Goal: Task Accomplishment & Management: Manage account settings

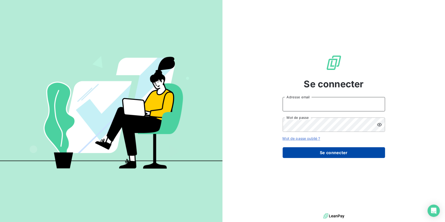
type input "morgane.bazire@lvp-distribution.fr"
click at [330, 149] on button "Se connecter" at bounding box center [334, 152] width 102 height 11
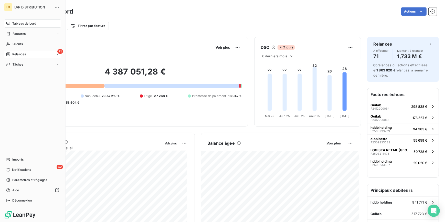
click at [14, 50] on div "71 Relances" at bounding box center [32, 54] width 57 height 8
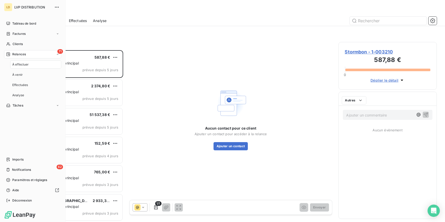
scroll to position [168, 95]
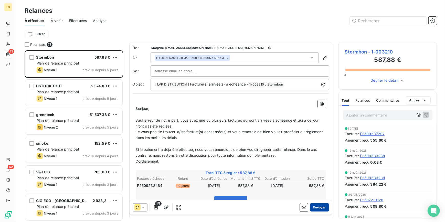
click at [316, 208] on button "Envoyer" at bounding box center [319, 207] width 19 height 8
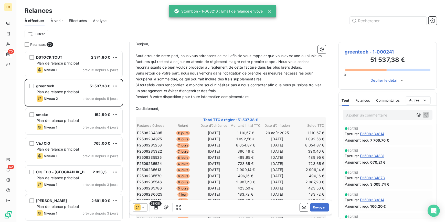
scroll to position [78, 0]
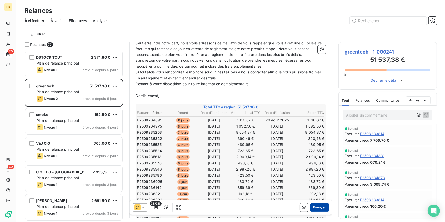
click at [322, 207] on button "Envoyer" at bounding box center [319, 207] width 19 height 8
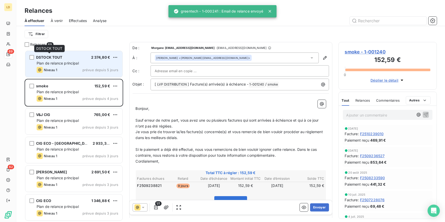
click at [76, 59] on div "DSTOCK TOUT 2 374,80 €" at bounding box center [78, 57] width 82 height 5
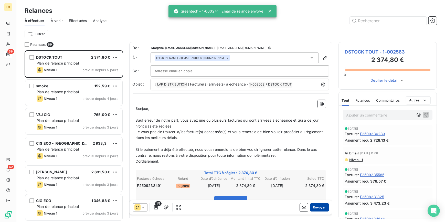
click at [317, 203] on button "Envoyer" at bounding box center [319, 207] width 19 height 8
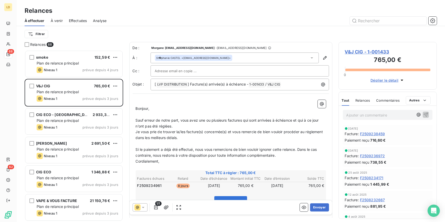
click at [360, 116] on p "Ajouter un commentaire ﻿" at bounding box center [379, 115] width 67 height 6
drag, startPoint x: 172, startPoint y: 142, endPoint x: 155, endPoint y: 141, distance: 16.4
click at [155, 141] on p "﻿" at bounding box center [231, 144] width 190 height 6
drag, startPoint x: 204, startPoint y: 137, endPoint x: 155, endPoint y: 140, distance: 48.2
click at [155, 140] on p "Je vous prie de trouver la/les facture(s) concernée(s) et vous remercie de bien…" at bounding box center [231, 135] width 190 height 12
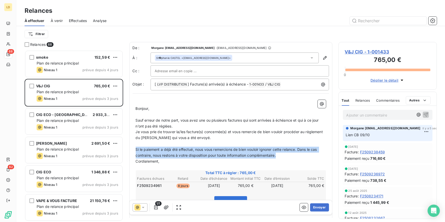
drag, startPoint x: 285, startPoint y: 154, endPoint x: 129, endPoint y: 150, distance: 156.2
click at [129, 150] on div "De : Morgane morgane.bazire@lvp-distribution.fr - morgane.bazire@lvp-distributi…" at bounding box center [230, 156] width 203 height 228
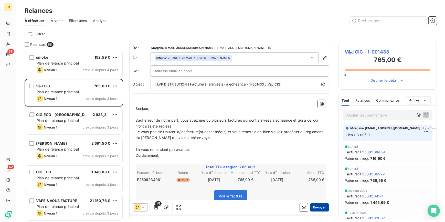
click at [319, 205] on button "Envoyer" at bounding box center [319, 207] width 19 height 8
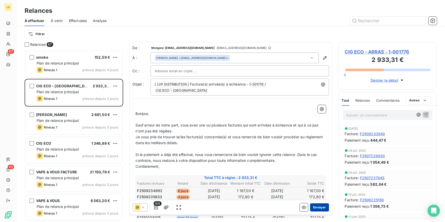
click at [318, 206] on button "Envoyer" at bounding box center [319, 207] width 19 height 8
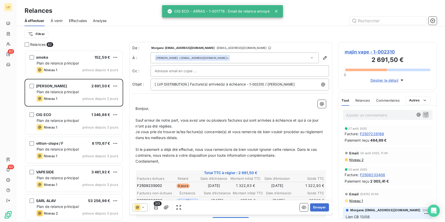
click at [374, 115] on p "Ajouter un commentaire ﻿" at bounding box center [379, 115] width 67 height 6
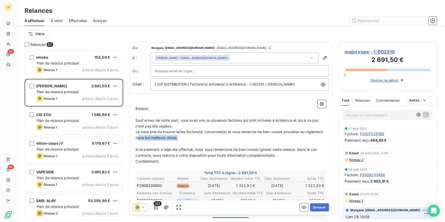
drag, startPoint x: 211, startPoint y: 137, endPoint x: 156, endPoint y: 140, distance: 54.6
click at [156, 140] on p "Je vous prie de trouver la/les facture(s) concernée(s) et vous remercie de bien…" at bounding box center [231, 135] width 190 height 12
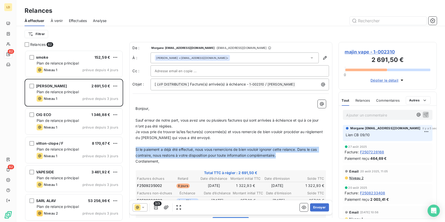
drag, startPoint x: 280, startPoint y: 155, endPoint x: 134, endPoint y: 152, distance: 145.5
click at [134, 152] on div "﻿ Bonjour, ﻿ Sauf erreur de notre part, vous avez une ou plusieurs factures qui…" at bounding box center [231, 192] width 196 height 191
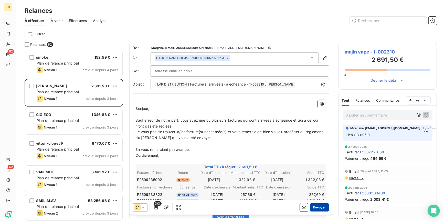
click at [318, 210] on button "Envoyer" at bounding box center [319, 207] width 19 height 8
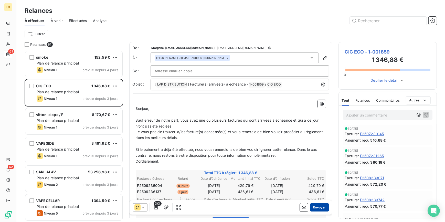
click at [323, 208] on button "Envoyer" at bounding box center [319, 207] width 19 height 8
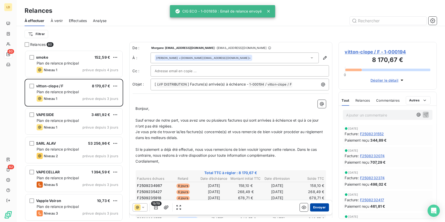
click at [319, 208] on button "Envoyer" at bounding box center [319, 207] width 19 height 8
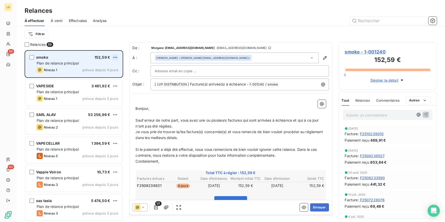
click at [117, 57] on html "LD 59 62 Relances À effectuer À venir Effectuées Analyse Filtrer Relances 59 sm…" at bounding box center [222, 111] width 445 height 222
click at [101, 77] on div "Passer cette action" at bounding box center [93, 77] width 46 height 8
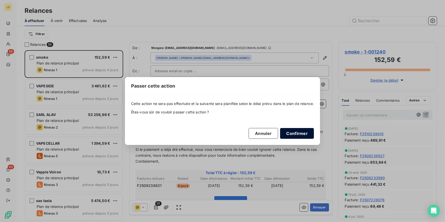
click at [309, 130] on button "Confirmer" at bounding box center [297, 133] width 34 height 11
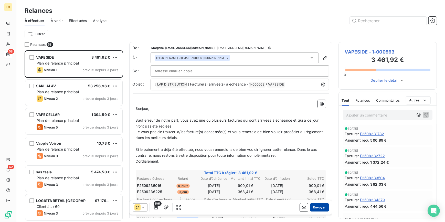
click at [319, 207] on button "Envoyer" at bounding box center [319, 207] width 19 height 8
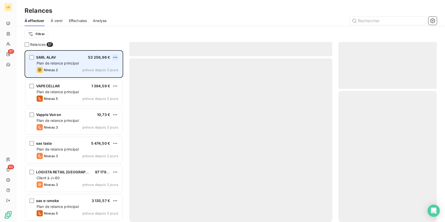
click at [118, 57] on html "LD 57 62 Relances À effectuer À venir Effectuées Analyse Filtrer Relances 57 SA…" at bounding box center [222, 111] width 445 height 222
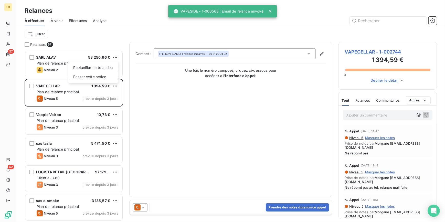
click at [45, 61] on html "LD 57 62 Relances À effectuer À venir Effectuées Analyse Filtrer Relances 57 SA…" at bounding box center [222, 111] width 445 height 222
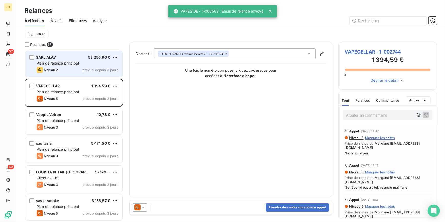
click at [55, 59] on span "SARL ALAV" at bounding box center [46, 57] width 20 height 4
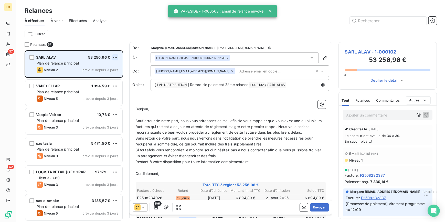
click at [116, 58] on html "LD 57 62 Relances À effectuer À venir Effectuées Analyse Filtrer Relances 57 SA…" at bounding box center [222, 111] width 445 height 222
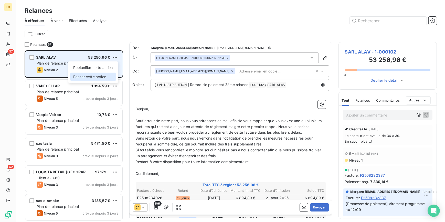
click at [93, 75] on div "Passer cette action" at bounding box center [93, 77] width 46 height 8
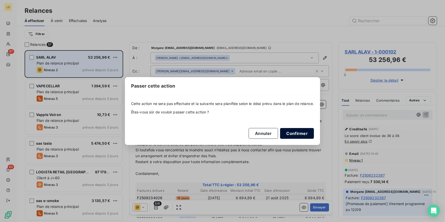
drag, startPoint x: 303, startPoint y: 134, endPoint x: 298, endPoint y: 133, distance: 5.1
click at [302, 134] on button "Confirmer" at bounding box center [297, 133] width 34 height 11
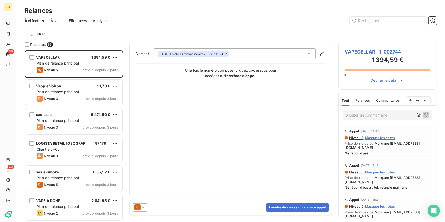
click at [139, 207] on icon at bounding box center [137, 207] width 6 height 6
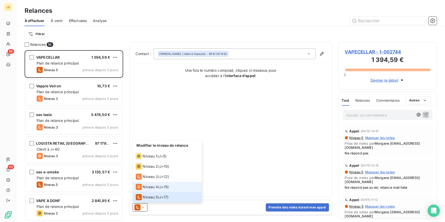
click at [151, 188] on span "Niveau 4" at bounding box center [150, 186] width 15 height 5
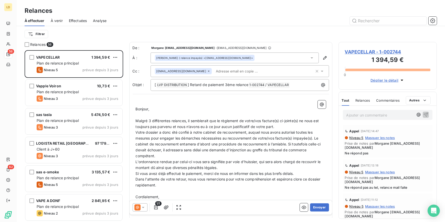
click at [140, 207] on icon at bounding box center [137, 207] width 6 height 6
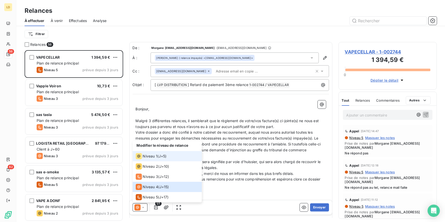
click at [151, 156] on span "Niveau 1" at bounding box center [150, 156] width 15 height 5
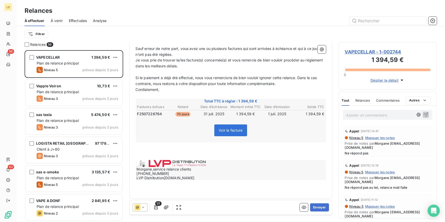
scroll to position [78, 0]
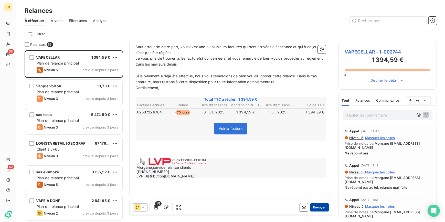
click at [325, 208] on button "Envoyer" at bounding box center [319, 207] width 19 height 8
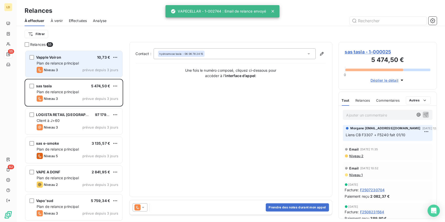
click at [73, 64] on span "Plan de relance principal" at bounding box center [58, 63] width 42 height 4
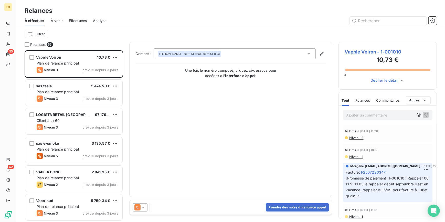
click at [141, 208] on icon at bounding box center [143, 207] width 5 height 5
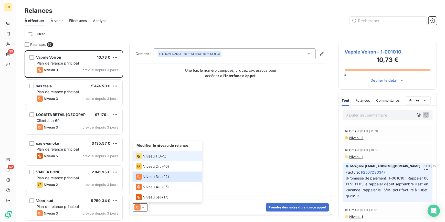
click at [154, 155] on span "Niveau 1" at bounding box center [150, 156] width 15 height 5
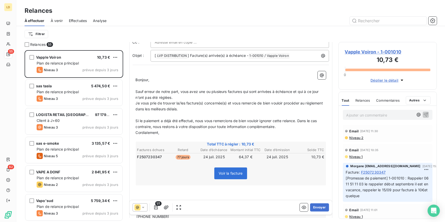
scroll to position [31, 0]
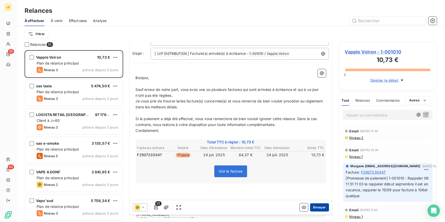
click at [319, 206] on button "Envoyer" at bounding box center [319, 207] width 19 height 8
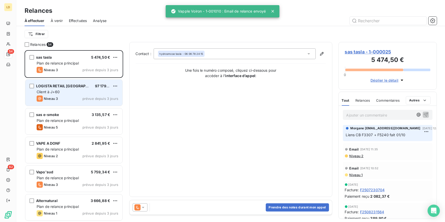
click at [76, 90] on div "Client à J+60" at bounding box center [78, 91] width 82 height 5
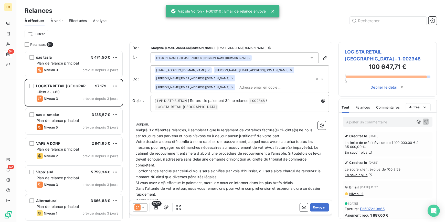
click at [144, 207] on icon at bounding box center [143, 207] width 5 height 5
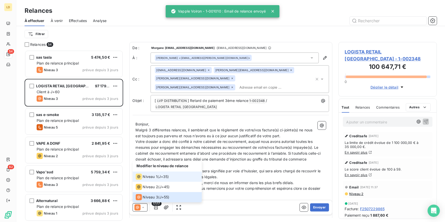
click at [156, 173] on li "Niveau 1 ( J+35 )" at bounding box center [167, 177] width 69 height 10
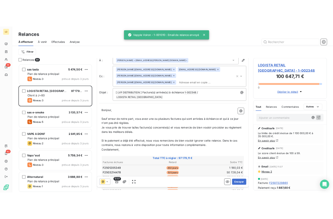
scroll to position [78, 0]
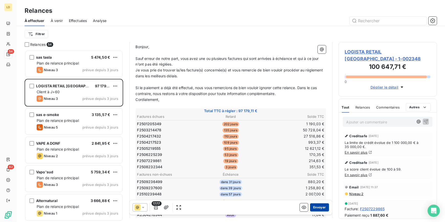
click at [315, 207] on button "Envoyer" at bounding box center [319, 207] width 19 height 8
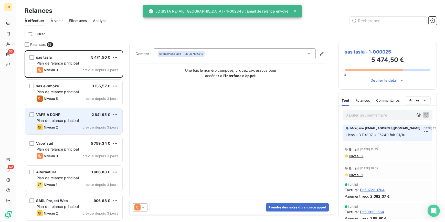
click at [71, 119] on span "Plan de relance principal" at bounding box center [58, 120] width 42 height 4
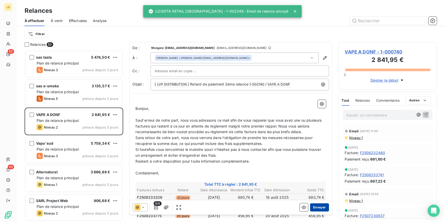
click at [323, 203] on button "Envoyer" at bounding box center [319, 207] width 19 height 8
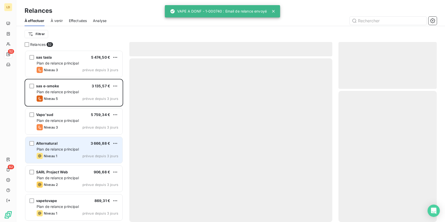
click at [84, 152] on div "Alternatural 3 666,88 € Plan de relance principal Niveau 1 prévue depuis 3 jours" at bounding box center [73, 150] width 97 height 26
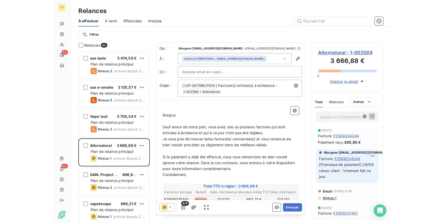
scroll to position [168, 95]
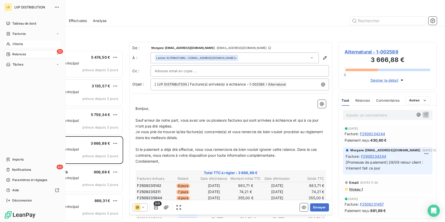
click at [16, 42] on span "Clients" at bounding box center [18, 44] width 10 height 5
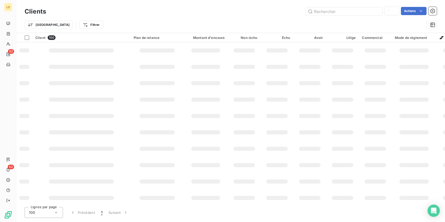
type input "000398"
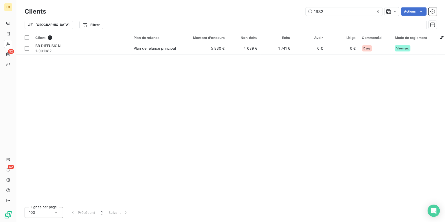
type input "1982"
click at [134, 50] on div "Plan de relance principal" at bounding box center [155, 48] width 42 height 5
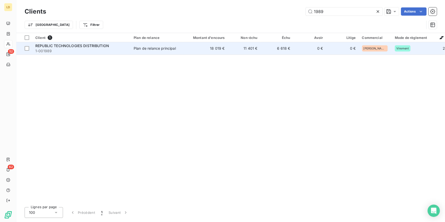
type input "1989"
click at [117, 48] on span "1-001989" at bounding box center [81, 50] width 92 height 5
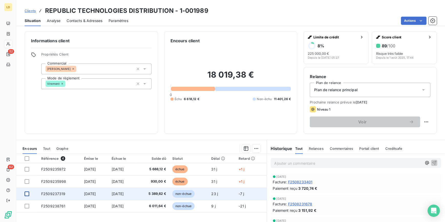
click at [27, 194] on div at bounding box center [27, 194] width 5 height 5
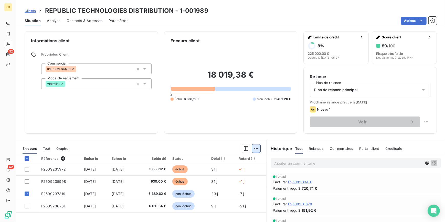
click at [254, 150] on html "LD 52 62 Clients REPUBLIC TECHNOLOGIES DISTRIBUTION - 1-001989 Situation Analys…" at bounding box center [222, 111] width 445 height 222
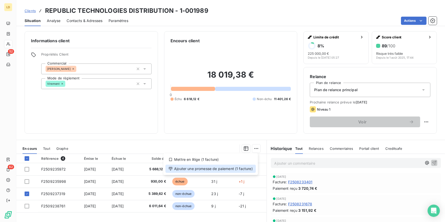
click at [218, 170] on div "Ajouter une promesse de paiement (1 facture)" at bounding box center [210, 169] width 90 height 8
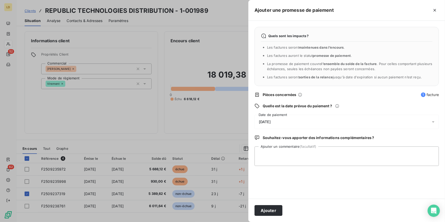
click at [269, 118] on div "10/10/2025" at bounding box center [347, 122] width 184 height 14
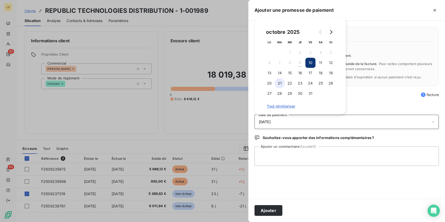
click at [280, 82] on button "21" at bounding box center [280, 83] width 10 height 10
click at [282, 149] on textarea "Ajouter un commentaire (facultatif)" at bounding box center [347, 155] width 184 height 19
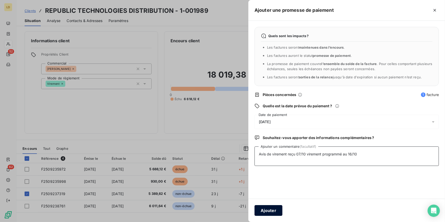
type textarea "Avis de virement reçu 07/10 virement programmé au 16/10"
click at [282, 213] on div "Ajouter" at bounding box center [346, 210] width 197 height 23
click at [266, 205] on button "Ajouter" at bounding box center [269, 210] width 28 height 11
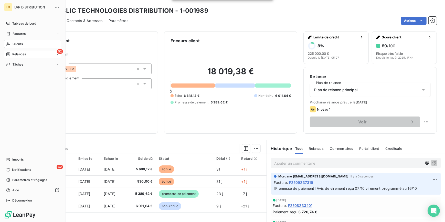
click at [7, 54] on icon at bounding box center [8, 54] width 4 height 4
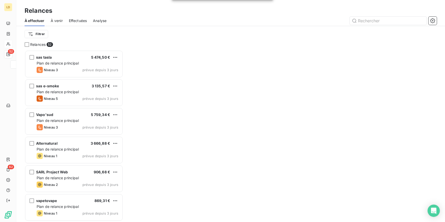
scroll to position [168, 95]
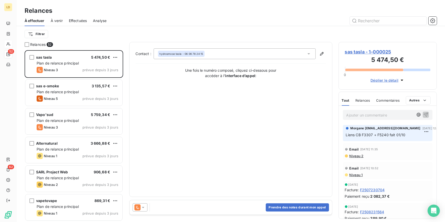
click at [44, 34] on html "LD 52 62 Relances À effectuer À venir Effectuées Analyse Filtrer Relances 52 sa…" at bounding box center [222, 111] width 445 height 222
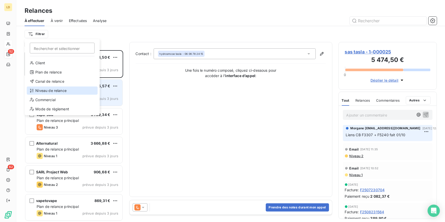
click at [58, 93] on div "Niveau de relance" at bounding box center [62, 91] width 71 height 8
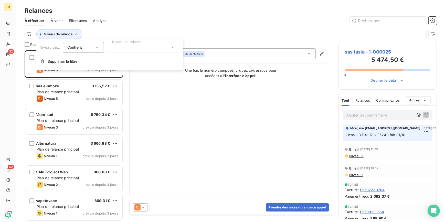
click at [139, 49] on div at bounding box center [143, 47] width 74 height 11
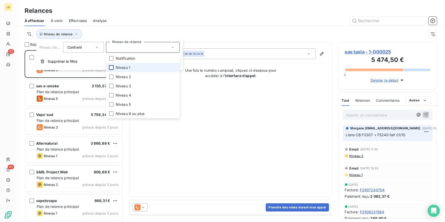
click at [110, 68] on div at bounding box center [111, 67] width 5 height 5
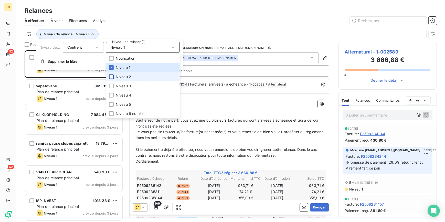
click at [111, 76] on div at bounding box center [111, 77] width 5 height 5
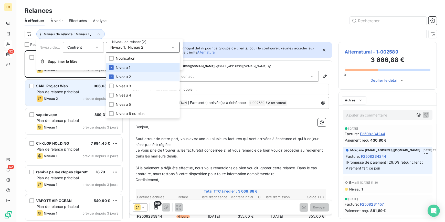
scroll to position [168, 95]
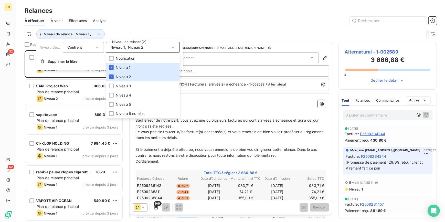
click at [183, 24] on div at bounding box center [275, 21] width 324 height 8
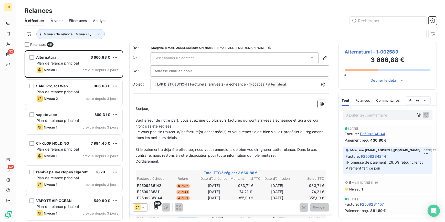
click at [202, 59] on div "Sélectionner un contact" at bounding box center [235, 57] width 168 height 11
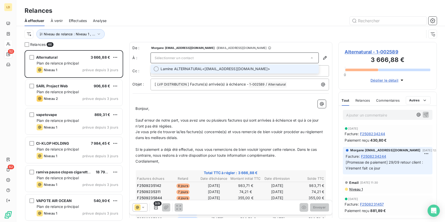
click at [195, 68] on span "Lamine ALTERNATURAL" at bounding box center [182, 68] width 42 height 5
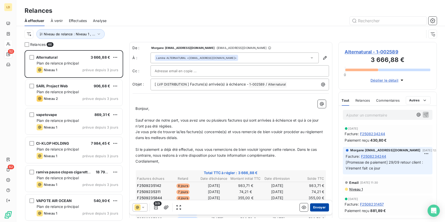
click at [320, 209] on button "Envoyer" at bounding box center [319, 207] width 19 height 8
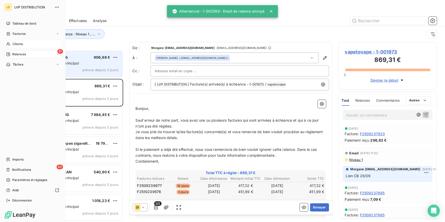
click at [67, 65] on span "Plan de relance principal" at bounding box center [58, 63] width 42 height 4
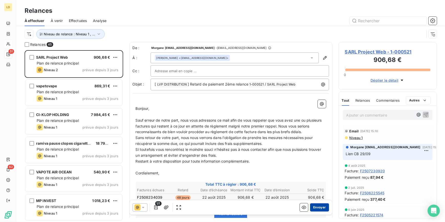
click at [319, 209] on button "Envoyer" at bounding box center [319, 207] width 19 height 8
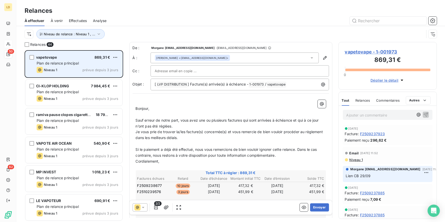
click at [76, 66] on div "vapetovape 869,31 € Plan de relance principal Niveau 1 prévue depuis 3 jours" at bounding box center [73, 64] width 97 height 26
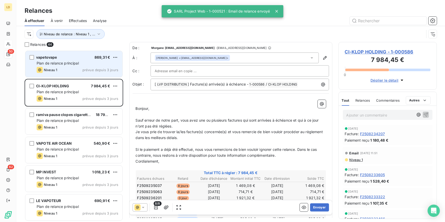
click at [69, 65] on span "Plan de relance principal" at bounding box center [58, 63] width 42 height 4
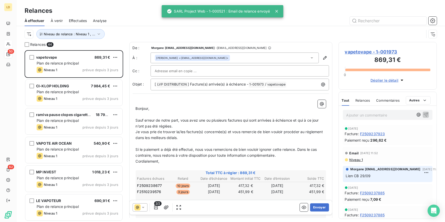
click at [372, 115] on p "Ajouter un commentaire ﻿" at bounding box center [379, 115] width 67 height 6
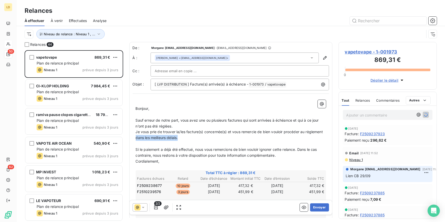
drag, startPoint x: 225, startPoint y: 139, endPoint x: 155, endPoint y: 139, distance: 69.6
click at [155, 139] on p "Je vous prie de trouver la/les facture(s) concernée(s) et vous remercie de bien…" at bounding box center [231, 135] width 190 height 12
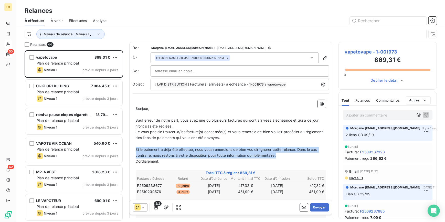
drag, startPoint x: 276, startPoint y: 155, endPoint x: 142, endPoint y: 148, distance: 134.4
click at [133, 151] on div "﻿ Bonjour, ﻿ Sauf erreur de notre part, vous avez une ou plusieurs factures qui…" at bounding box center [231, 185] width 196 height 176
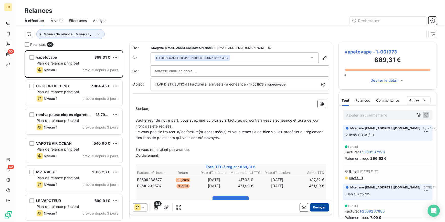
click at [315, 205] on button "Envoyer" at bounding box center [319, 207] width 19 height 8
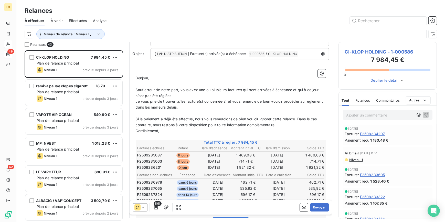
scroll to position [31, 0]
click at [358, 50] on span "CI-KLOP HOLDING - 1-000586" at bounding box center [388, 51] width 86 height 7
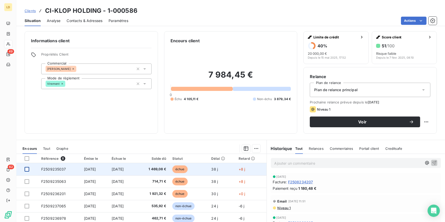
click at [27, 168] on div at bounding box center [27, 169] width 5 height 5
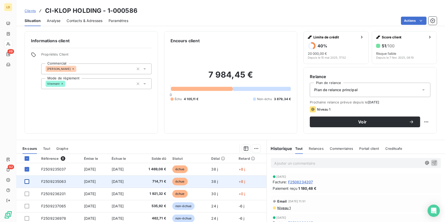
click at [28, 182] on div at bounding box center [27, 181] width 5 height 5
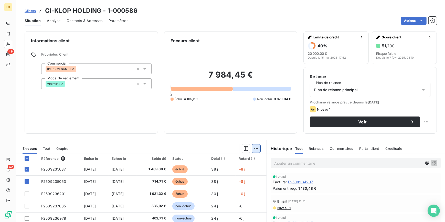
click at [253, 148] on html "LD 49 62 Clients CI-KLOP HOLDING - 1-000586 Situation Analyse Contacts & Adress…" at bounding box center [222, 111] width 445 height 222
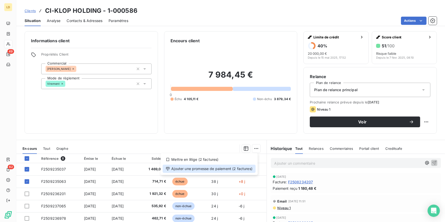
click at [234, 169] on div "Ajouter une promesse de paiement (2 factures)" at bounding box center [209, 169] width 93 height 8
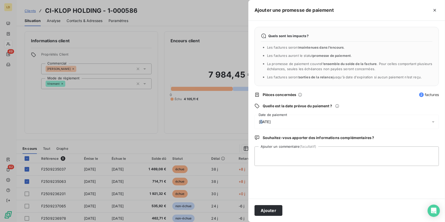
click at [261, 120] on span "10/10/2025" at bounding box center [265, 122] width 12 height 4
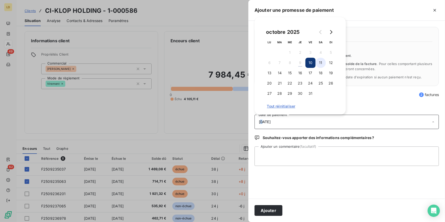
drag, startPoint x: 261, startPoint y: 119, endPoint x: 318, endPoint y: 64, distance: 79.7
click at [318, 64] on button "11" at bounding box center [321, 63] width 10 height 10
click at [270, 213] on button "Ajouter" at bounding box center [269, 210] width 28 height 11
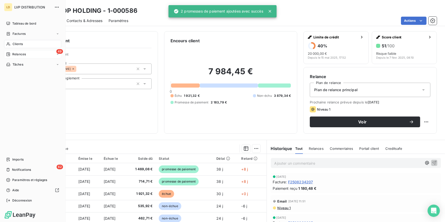
click at [5, 51] on div "49 Relances" at bounding box center [32, 54] width 57 height 8
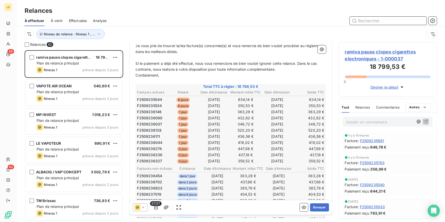
scroll to position [93, 0]
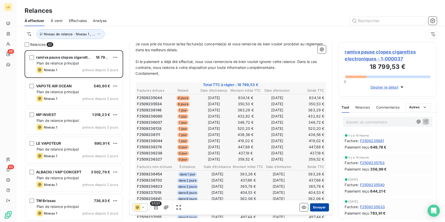
click at [312, 206] on button "Envoyer" at bounding box center [319, 207] width 19 height 8
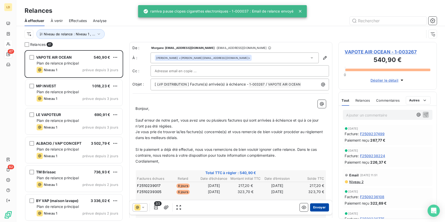
click at [321, 208] on button "Envoyer" at bounding box center [319, 207] width 19 height 8
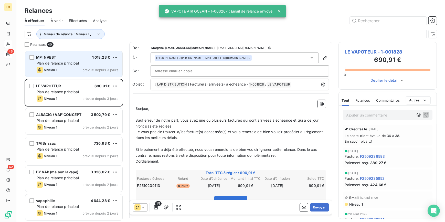
click at [79, 66] on div "MP INVEST 1 018,23 € Plan de relance principal Niveau 1 prévue depuis 3 jours" at bounding box center [73, 64] width 97 height 26
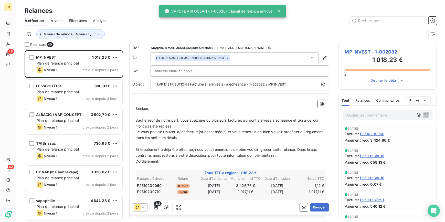
click at [370, 52] on span "MP INVEST - 1-002032" at bounding box center [388, 51] width 86 height 7
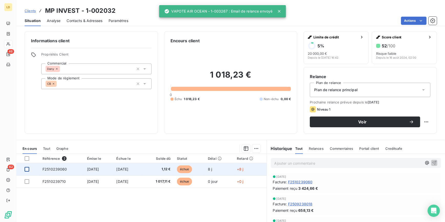
click at [26, 169] on div at bounding box center [27, 169] width 5 height 5
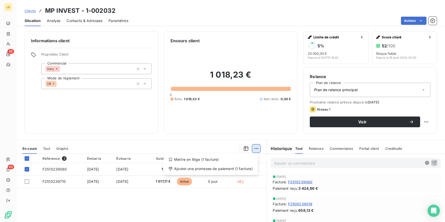
click at [252, 147] on html "LD 46 62 Clients MP INVEST - 1-002032 Situation Analyse Contacts & Adresses Par…" at bounding box center [222, 111] width 445 height 222
click at [229, 162] on div "Mettre en litige (1 facture)" at bounding box center [210, 159] width 90 height 8
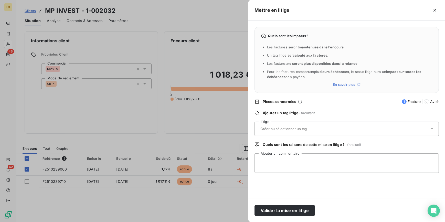
click at [289, 128] on input "text" at bounding box center [297, 128] width 75 height 5
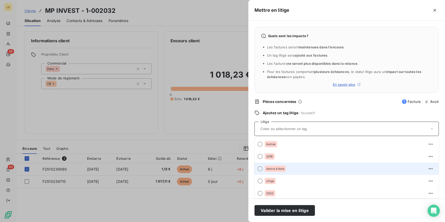
click at [277, 170] on span "Avoirs à faire" at bounding box center [275, 168] width 18 height 3
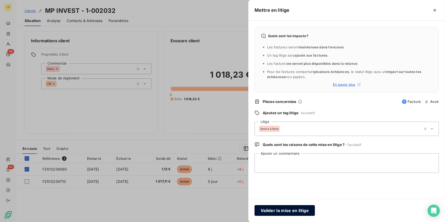
click at [286, 207] on button "Valider la mise en litige" at bounding box center [285, 210] width 60 height 11
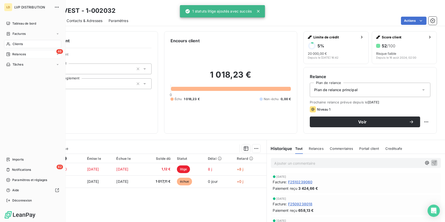
click at [11, 54] on div "Relances" at bounding box center [16, 54] width 20 height 5
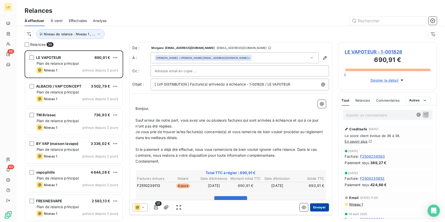
click at [320, 210] on button "Envoyer" at bounding box center [319, 207] width 19 height 8
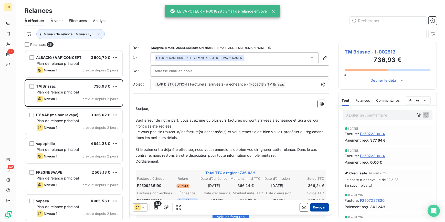
click at [320, 205] on button "Envoyer" at bounding box center [319, 207] width 19 height 8
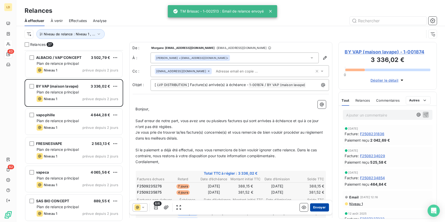
click at [323, 207] on button "Envoyer" at bounding box center [319, 207] width 19 height 8
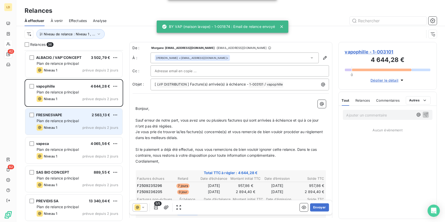
click at [86, 116] on div "FRESNESVAPE 2 563,13 €" at bounding box center [78, 115] width 82 height 5
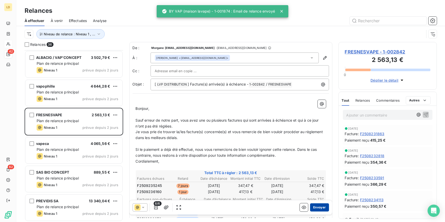
click at [319, 206] on button "Envoyer" at bounding box center [319, 207] width 19 height 8
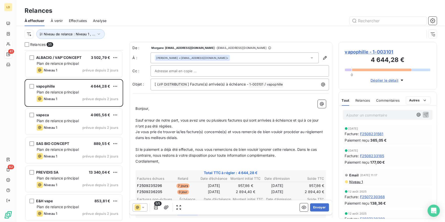
click at [364, 120] on div "Ajouter un commentaire ﻿" at bounding box center [388, 115] width 98 height 18
click at [365, 117] on p "Ajouter un commentaire ﻿" at bounding box center [379, 115] width 67 height 6
drag, startPoint x: 207, startPoint y: 141, endPoint x: 154, endPoint y: 138, distance: 52.8
click at [154, 138] on div "﻿ Bonjour, ﻿ Sauf erreur de notre part, vous avez une ou plusieurs factures qui…" at bounding box center [231, 203] width 190 height 206
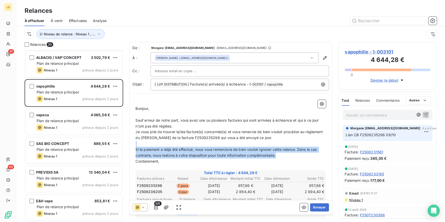
drag, startPoint x: 243, startPoint y: 152, endPoint x: 130, endPoint y: 146, distance: 113.4
click at [130, 146] on div "De : Morgane morgane.bazire@lvp-distribution.fr - morgane.bazire@lvp-distributi…" at bounding box center [230, 177] width 203 height 270
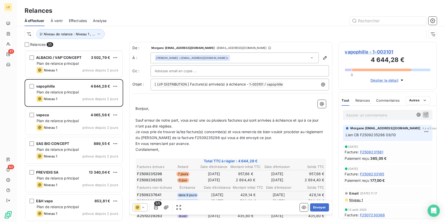
click at [295, 138] on p "Je vous prie de trouver la/les facture(s) concernée(s) et vous remercie de bien…" at bounding box center [231, 135] width 190 height 12
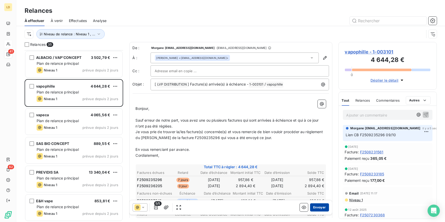
click at [314, 207] on button "Envoyer" at bounding box center [319, 207] width 19 height 8
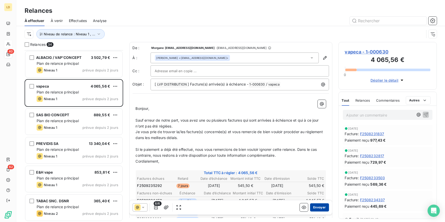
click at [321, 206] on button "Envoyer" at bounding box center [319, 207] width 19 height 8
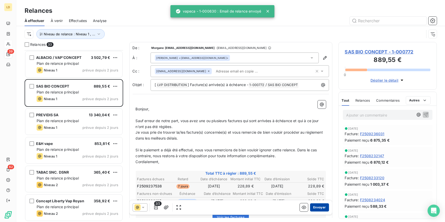
click at [319, 209] on button "Envoyer" at bounding box center [319, 207] width 19 height 8
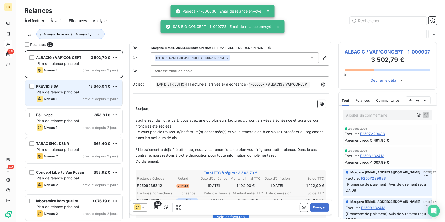
click at [83, 87] on div "PREVIDIS SA 13 340,04 €" at bounding box center [78, 86] width 82 height 5
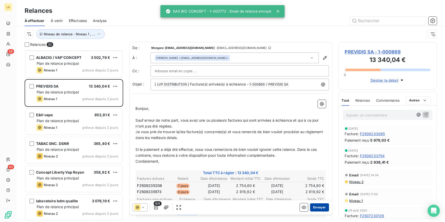
click at [316, 207] on button "Envoyer" at bounding box center [319, 207] width 19 height 8
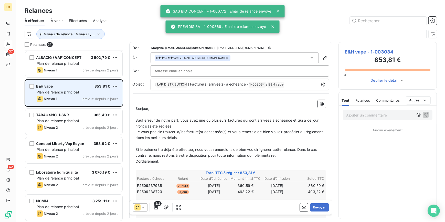
click at [65, 89] on div "E&H vape 853,81 € Plan de relance principal Niveau 1 prévue depuis 2 jours" at bounding box center [73, 93] width 97 height 26
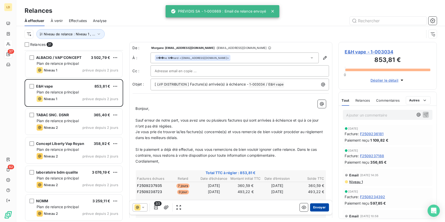
click at [320, 208] on button "Envoyer" at bounding box center [319, 207] width 19 height 8
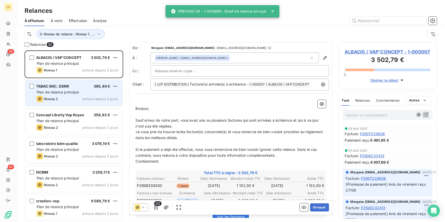
click at [72, 90] on span "Plan de relance principal" at bounding box center [58, 92] width 42 height 4
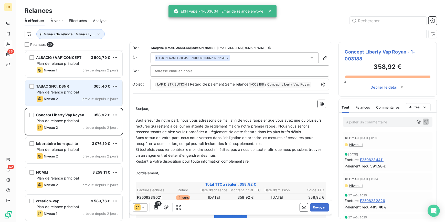
click at [77, 89] on div "TABAC SNC. DSNR 365,40 € Plan de relance principal Niveau 2 prévue depuis 2 jou…" at bounding box center [73, 93] width 97 height 26
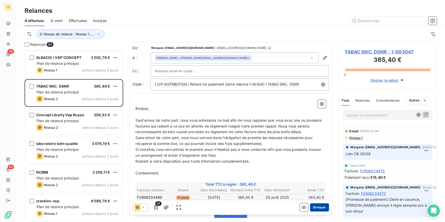
click at [313, 208] on button "Envoyer" at bounding box center [319, 207] width 19 height 8
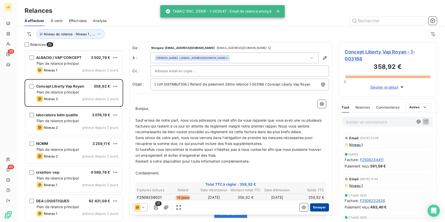
click at [313, 208] on button "Envoyer" at bounding box center [319, 207] width 19 height 8
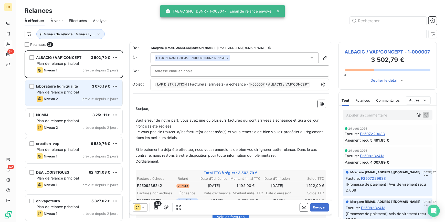
click at [65, 94] on div "Plan de relance principal" at bounding box center [78, 92] width 82 height 5
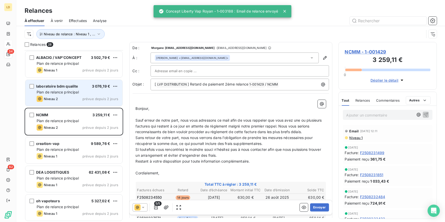
click at [75, 89] on div "laboratoire bdm qualite 3 076,19 € Plan de relance principal Niveau 2 prévue de…" at bounding box center [73, 93] width 97 height 26
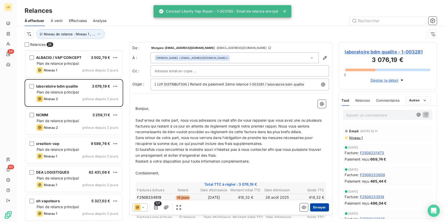
click at [317, 207] on button "Envoyer" at bounding box center [319, 207] width 19 height 8
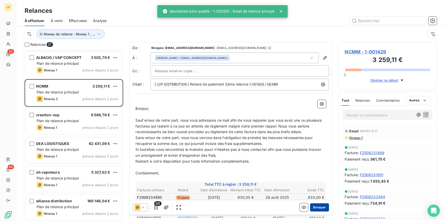
click at [313, 208] on button "Envoyer" at bounding box center [319, 207] width 19 height 8
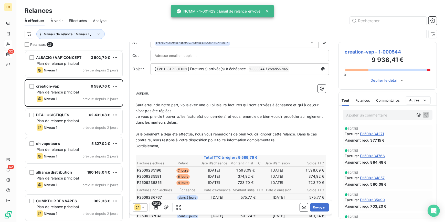
scroll to position [31, 0]
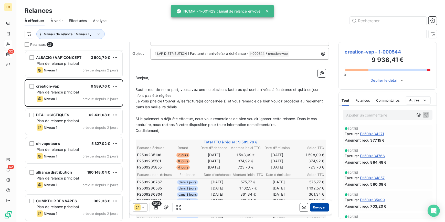
click at [315, 206] on button "Envoyer" at bounding box center [319, 207] width 19 height 8
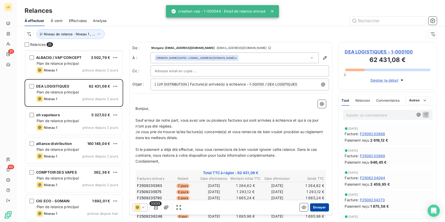
click at [314, 210] on button "Envoyer" at bounding box center [319, 207] width 19 height 8
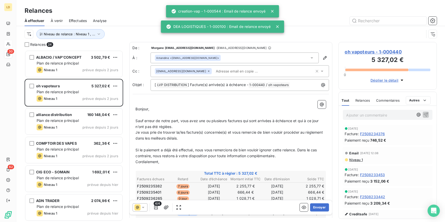
scroll to position [168, 95]
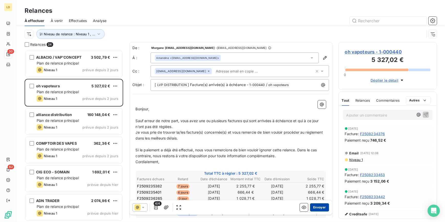
click at [324, 206] on button "Envoyer" at bounding box center [319, 207] width 19 height 8
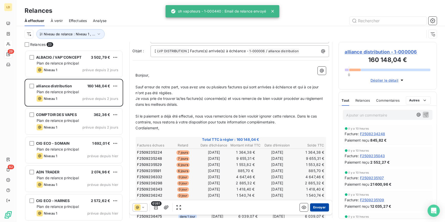
scroll to position [47, 0]
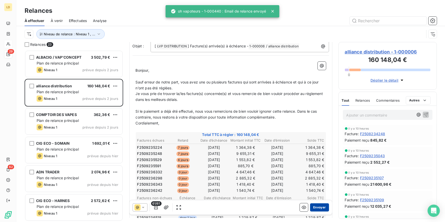
click at [316, 207] on button "Envoyer" at bounding box center [319, 207] width 19 height 8
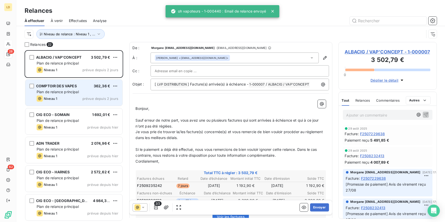
click at [76, 98] on div "Niveau 1 prévue depuis 2 jours" at bounding box center [78, 99] width 82 height 6
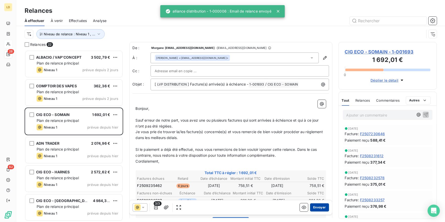
click at [316, 205] on button "Envoyer" at bounding box center [319, 207] width 19 height 8
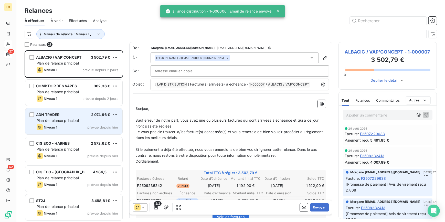
click at [73, 118] on div "ADN TRADER 2 074,96 € Plan de relance principal Niveau 1 prévue depuis hier" at bounding box center [73, 121] width 97 height 26
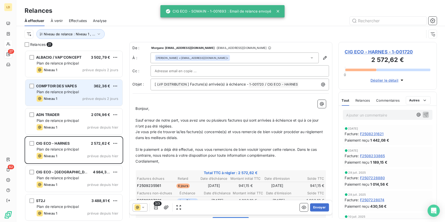
click at [60, 81] on div "COMPTOIR DES VAPES 362,36 € Plan de relance principal Niveau 1 prévue depuis 2 …" at bounding box center [73, 93] width 97 height 26
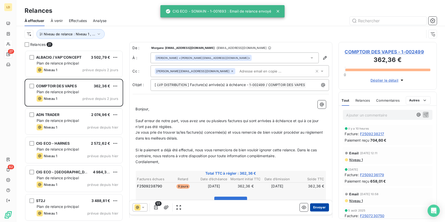
click at [324, 208] on button "Envoyer" at bounding box center [319, 207] width 19 height 8
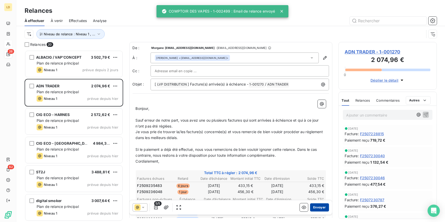
click at [323, 207] on button "Envoyer" at bounding box center [319, 207] width 19 height 8
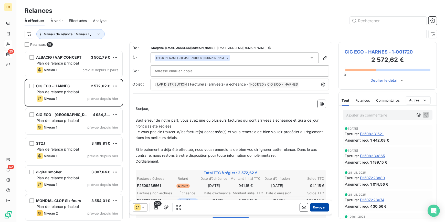
click at [320, 206] on button "Envoyer" at bounding box center [319, 207] width 19 height 8
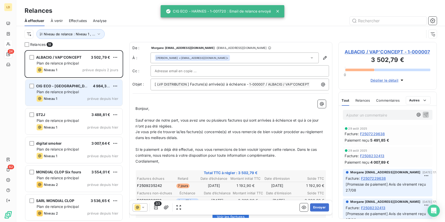
click at [60, 90] on span "Plan de relance principal" at bounding box center [58, 92] width 42 height 4
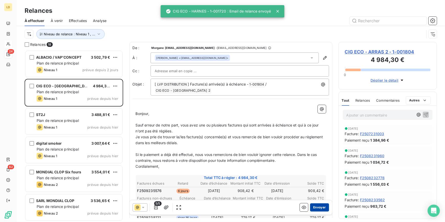
click at [311, 207] on button "Envoyer" at bounding box center [319, 207] width 19 height 8
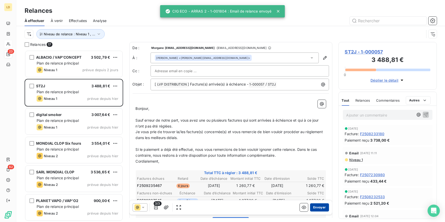
click at [318, 209] on button "Envoyer" at bounding box center [319, 207] width 19 height 8
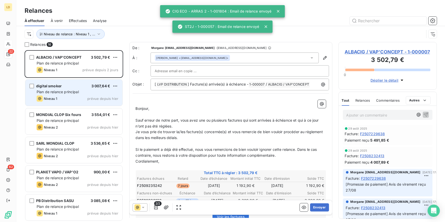
click at [79, 96] on div "Niveau 1 prévue depuis hier" at bounding box center [78, 99] width 82 height 6
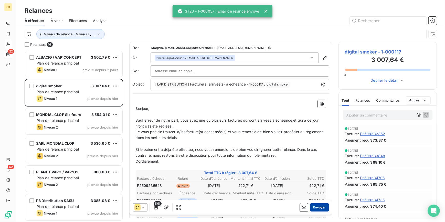
click at [316, 208] on button "Envoyer" at bounding box center [319, 207] width 19 height 8
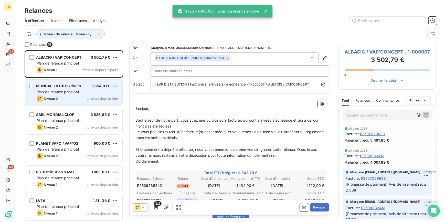
click at [55, 91] on span "Plan de relance principal" at bounding box center [58, 92] width 42 height 4
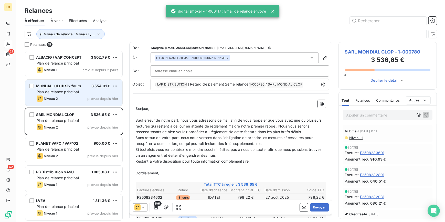
click at [69, 89] on div "Plan de relance principal" at bounding box center [78, 91] width 82 height 5
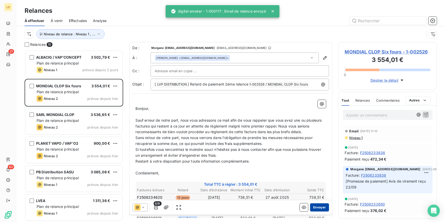
click at [317, 208] on button "Envoyer" at bounding box center [319, 207] width 19 height 8
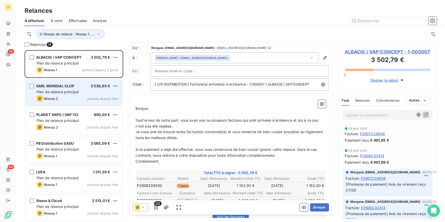
click at [63, 94] on span "Plan de relance principal" at bounding box center [58, 92] width 42 height 4
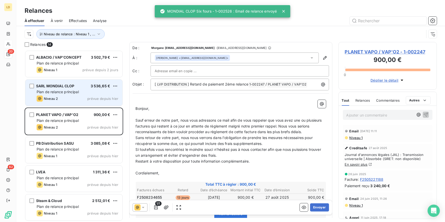
click at [57, 89] on div "SARL MONDIAL CLOP 3 536,65 € Plan de relance principal Niveau 2 prévue depuis h…" at bounding box center [73, 93] width 97 height 26
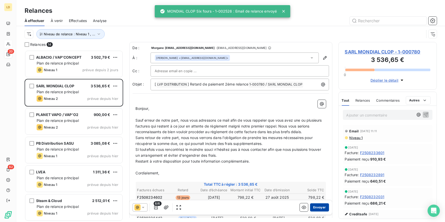
click at [321, 206] on button "Envoyer" at bounding box center [319, 207] width 19 height 8
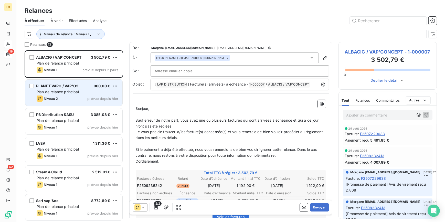
click at [70, 91] on span "Plan de relance principal" at bounding box center [58, 92] width 42 height 4
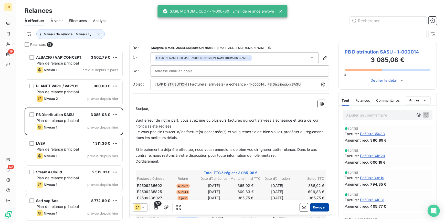
click at [320, 208] on button "Envoyer" at bounding box center [319, 207] width 19 height 8
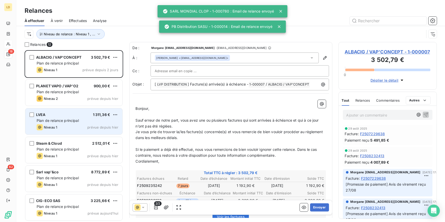
click at [62, 123] on span "Plan de relance principal" at bounding box center [58, 120] width 42 height 4
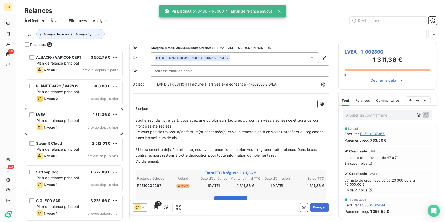
drag, startPoint x: 382, startPoint y: 116, endPoint x: 385, endPoint y: 114, distance: 3.8
click at [382, 116] on p "Ajouter un commentaire ﻿" at bounding box center [379, 115] width 67 height 6
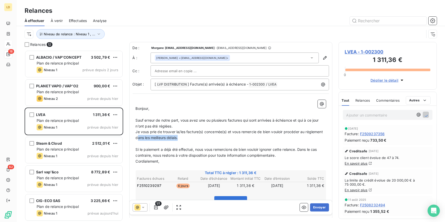
drag, startPoint x: 205, startPoint y: 136, endPoint x: 159, endPoint y: 138, distance: 45.9
click at [156, 138] on p "Je vous prie de trouver la/les facture(s) concernée(s) et vous remercie de bien…" at bounding box center [231, 135] width 190 height 12
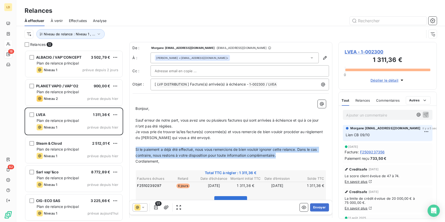
drag, startPoint x: 280, startPoint y: 155, endPoint x: 126, endPoint y: 147, distance: 154.1
click at [126, 147] on div "Relances 12 ALBACIG / VAP'CONCEPT 3 502,79 € Plan de relance principal Niveau 1…" at bounding box center [230, 132] width 429 height 180
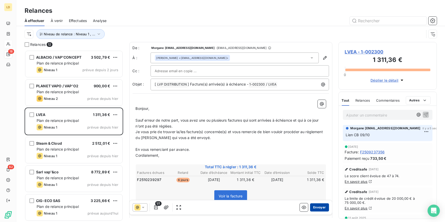
click at [310, 207] on button "Envoyer" at bounding box center [319, 207] width 19 height 8
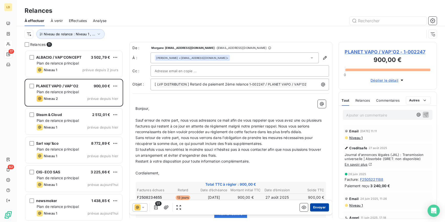
click at [322, 210] on button "Envoyer" at bounding box center [319, 207] width 19 height 8
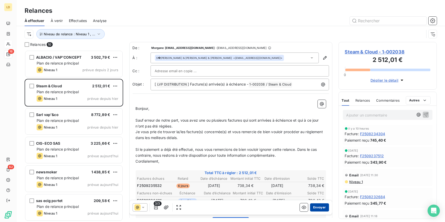
click at [325, 206] on button "Envoyer" at bounding box center [319, 207] width 19 height 8
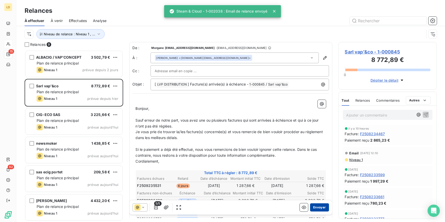
click at [323, 205] on button "Envoyer" at bounding box center [319, 207] width 19 height 8
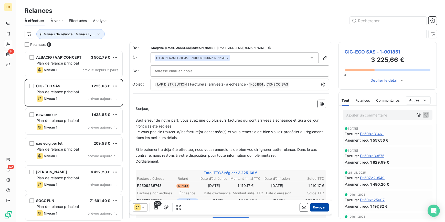
click at [314, 205] on button "Envoyer" at bounding box center [319, 207] width 19 height 8
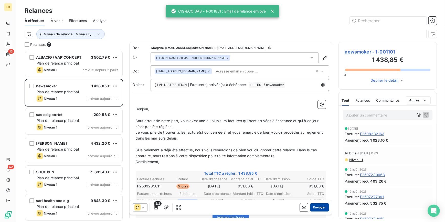
click at [316, 208] on button "Envoyer" at bounding box center [319, 207] width 19 height 8
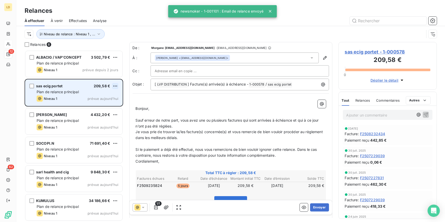
click at [114, 86] on html "LD 12 62 Relances À effectuer À venir Effectuées Analyse Niveau de relance : Ni…" at bounding box center [222, 111] width 445 height 222
click at [103, 104] on div "Passer cette action" at bounding box center [93, 105] width 46 height 8
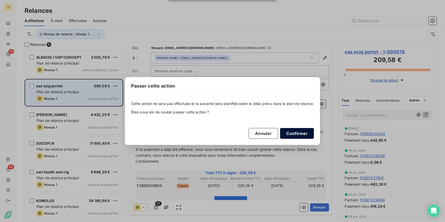
click at [305, 134] on button "Confirmer" at bounding box center [297, 133] width 34 height 11
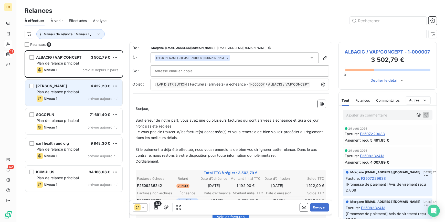
click at [64, 96] on div "Niveau 1 prévue aujourd’hui" at bounding box center [78, 99] width 82 height 6
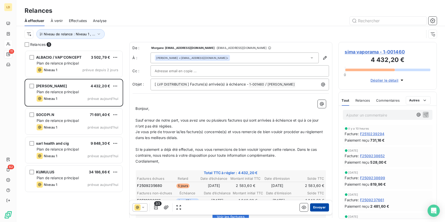
click at [316, 206] on button "Envoyer" at bounding box center [319, 207] width 19 height 8
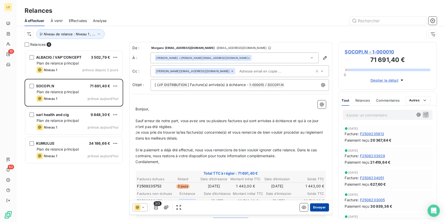
click at [320, 207] on button "Envoyer" at bounding box center [319, 207] width 19 height 8
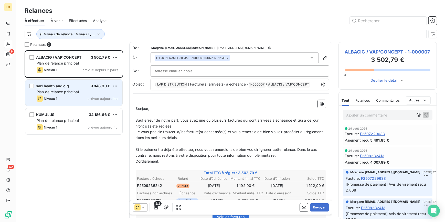
click at [76, 90] on span "Plan de relance principal" at bounding box center [58, 92] width 42 height 4
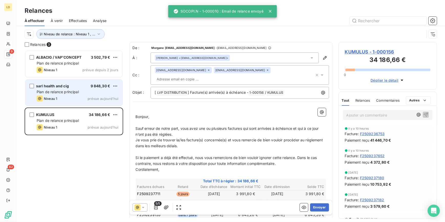
click at [68, 85] on span "sarl health and cig" at bounding box center [52, 86] width 33 height 4
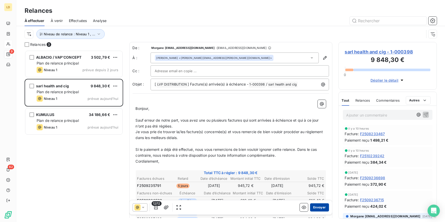
click at [312, 209] on button "Envoyer" at bounding box center [319, 207] width 19 height 8
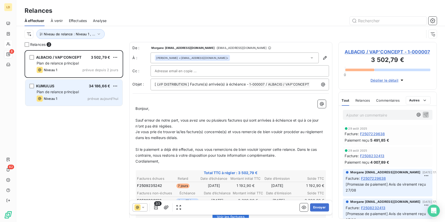
click at [71, 92] on span "Plan de relance principal" at bounding box center [58, 92] width 42 height 4
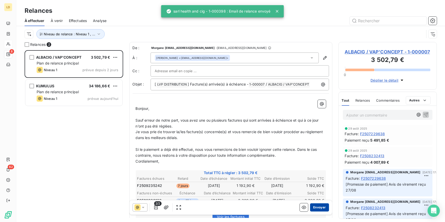
click at [320, 207] on button "Envoyer" at bounding box center [319, 207] width 19 height 8
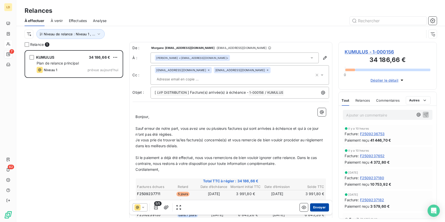
click at [313, 209] on button "Envoyer" at bounding box center [319, 207] width 19 height 8
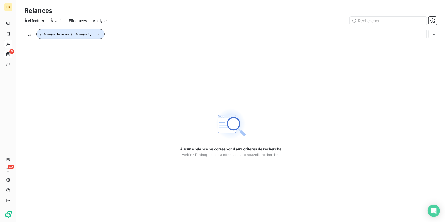
click at [67, 37] on button "Niveau de relance : Niveau 1 , ..." at bounding box center [70, 34] width 68 height 10
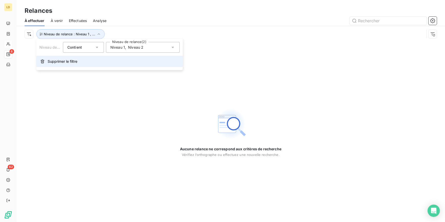
click at [56, 60] on span "Supprimer le filtre" at bounding box center [63, 61] width 30 height 5
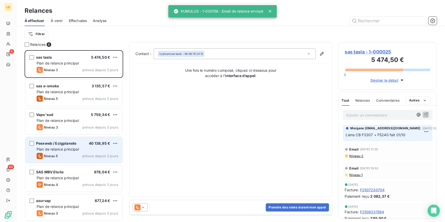
scroll to position [0, 0]
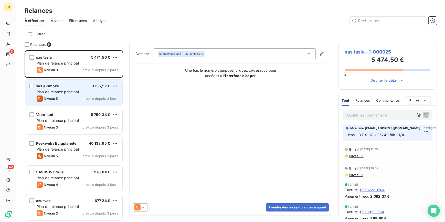
click at [66, 91] on span "Plan de relance principal" at bounding box center [58, 92] width 42 height 4
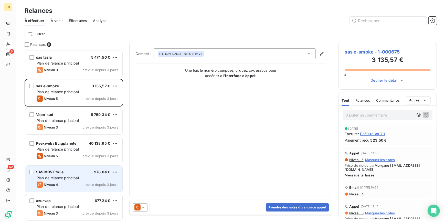
click at [52, 177] on span "Plan de relance principal" at bounding box center [58, 178] width 42 height 4
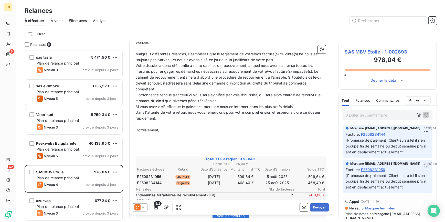
scroll to position [78, 0]
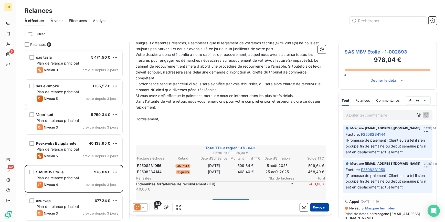
click at [311, 208] on button "Envoyer" at bounding box center [319, 207] width 19 height 8
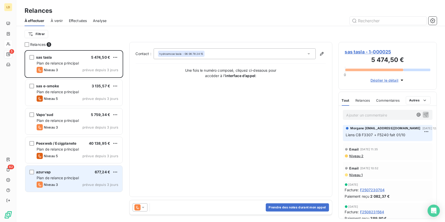
click at [70, 188] on div "azurvap 677,24 € Plan de relance principal Niveau 3 prévue depuis 3 jours" at bounding box center [73, 179] width 97 height 26
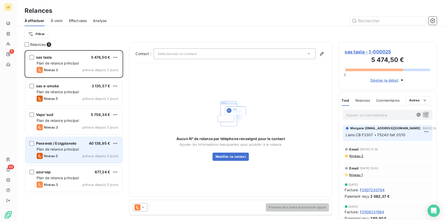
click at [54, 149] on span "Plan de relance principal" at bounding box center [58, 149] width 42 height 4
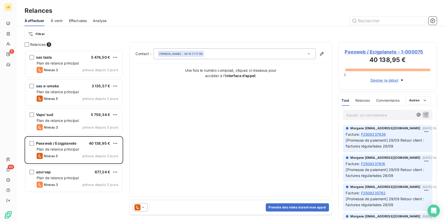
click at [141, 209] on icon at bounding box center [143, 207] width 5 height 5
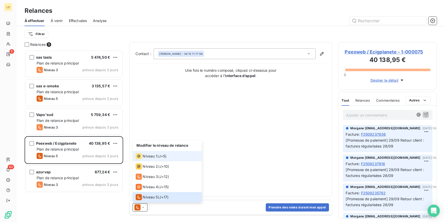
click at [151, 158] on span "Niveau 1" at bounding box center [150, 156] width 15 height 5
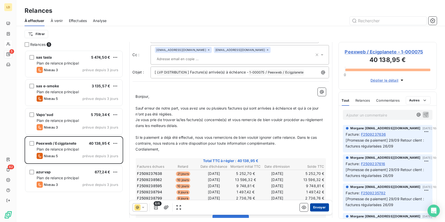
scroll to position [31, 0]
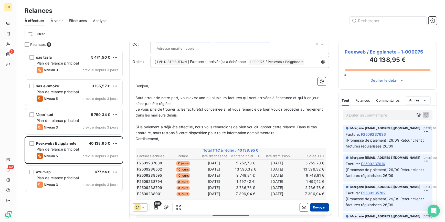
click at [315, 206] on button "Envoyer" at bounding box center [319, 207] width 19 height 8
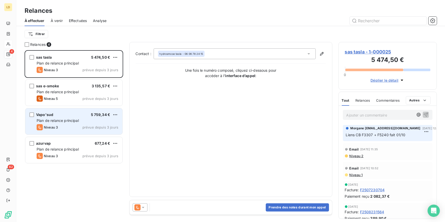
click at [79, 115] on div "Vapo'sud 5 759,34 €" at bounding box center [78, 114] width 82 height 5
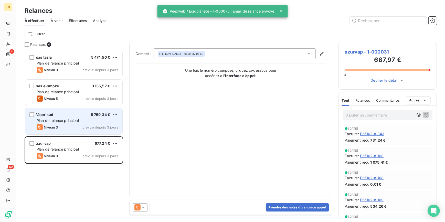
click at [80, 119] on div "Plan de relance principal" at bounding box center [78, 120] width 82 height 5
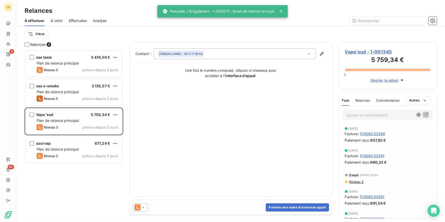
click at [350, 50] on span "Vapo'sud - 1-001345" at bounding box center [388, 51] width 86 height 7
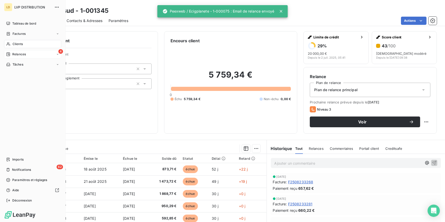
click at [12, 52] on div "Relances" at bounding box center [16, 54] width 20 height 5
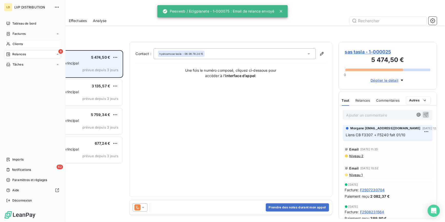
scroll to position [168, 95]
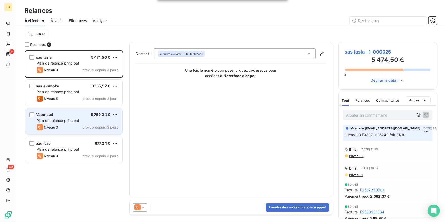
click at [69, 120] on span "Plan de relance principal" at bounding box center [58, 120] width 42 height 4
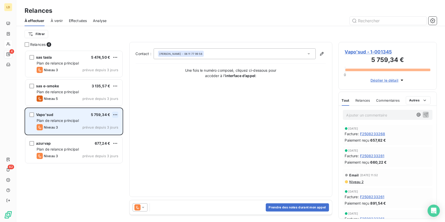
click at [115, 115] on html "LD 4 62 Relances À effectuer À venir Effectuées Analyse Filtrer Relances 4 sas …" at bounding box center [222, 111] width 445 height 222
click at [99, 133] on div "Passer cette action" at bounding box center [93, 134] width 46 height 8
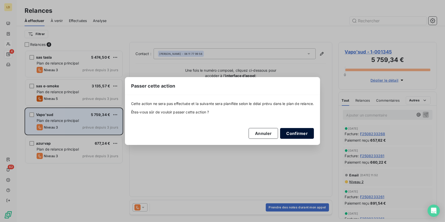
click at [301, 135] on button "Confirmer" at bounding box center [297, 133] width 34 height 11
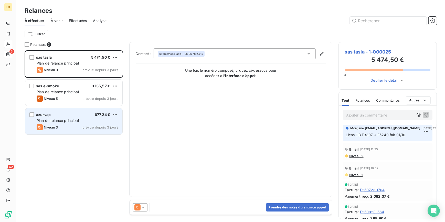
click at [370, 52] on span "sas tasla - 1-000025" at bounding box center [388, 51] width 86 height 7
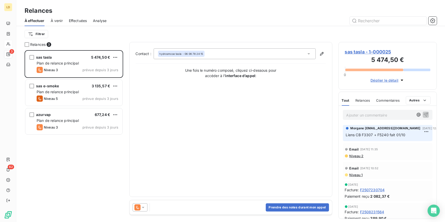
scroll to position [168, 95]
click at [294, 204] on button "Prendre des notes durant mon appel" at bounding box center [297, 207] width 63 height 8
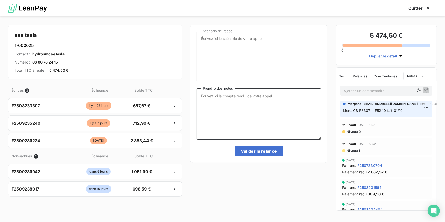
click at [231, 104] on textarea "Prendre des notes" at bounding box center [259, 113] width 125 height 51
drag, startPoint x: 289, startPoint y: 98, endPoint x: 184, endPoint y: 92, distance: 105.9
click at [184, 92] on div "sas tasla 1-000025 Contact : hydrosmose tasla Numéro : 06 06 78 24 15 Total TTC…" at bounding box center [222, 119] width 445 height 206
type textarea "Client eu au tel il s'en occupe ce week-end"
click at [263, 151] on button "Valider la relance" at bounding box center [259, 151] width 48 height 11
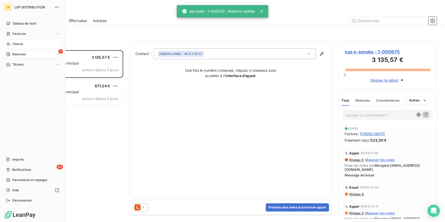
click at [15, 46] on span "Clients" at bounding box center [18, 44] width 10 height 5
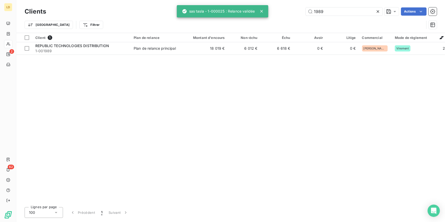
drag, startPoint x: 325, startPoint y: 9, endPoint x: 290, endPoint y: 9, distance: 35.1
click at [290, 9] on div "1989 Actions" at bounding box center [244, 11] width 385 height 8
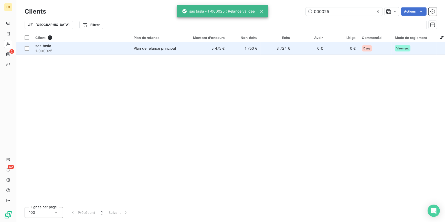
type input "000025"
click at [165, 51] on td "Plan de relance principal" at bounding box center [157, 48] width 53 height 12
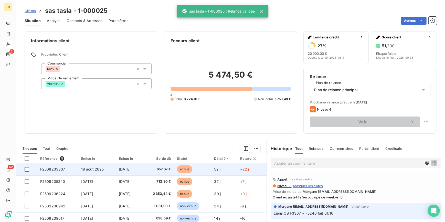
click at [26, 169] on div at bounding box center [27, 169] width 5 height 5
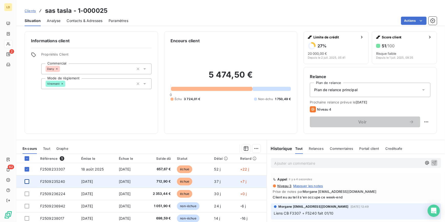
click at [27, 180] on div at bounding box center [27, 181] width 5 height 5
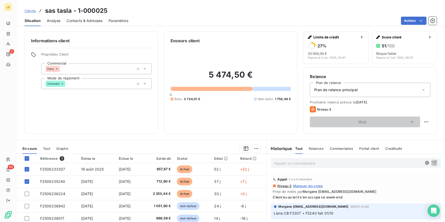
click at [255, 149] on html "LD 2 62 Clients sas tasla - 1-000025 Situation Analyse Contacts & Adresses Para…" at bounding box center [222, 111] width 445 height 222
click at [250, 166] on div "Ajouter une promesse de paiement (2 factures)" at bounding box center [209, 169] width 93 height 8
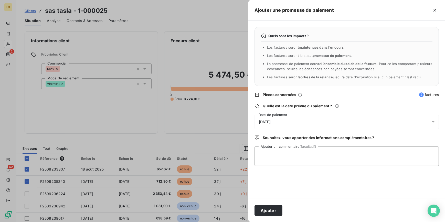
click at [269, 117] on div "10/10/2025" at bounding box center [347, 122] width 184 height 14
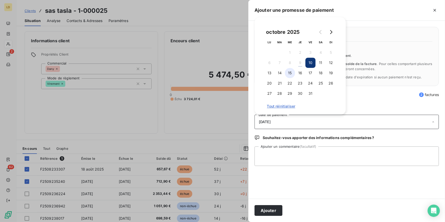
click at [286, 73] on button "15" at bounding box center [290, 73] width 10 height 10
click at [279, 151] on textarea "Ajouter un commentaire (facultatif)" at bounding box center [347, 155] width 184 height 19
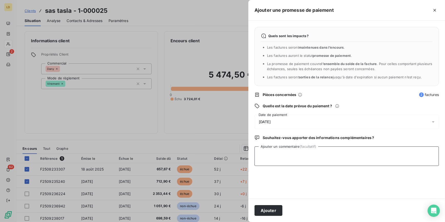
paste textarea "Client eu au tel il s'en occupe ce week-end"
type textarea "Client eu au tel il s'en occupe ce week-end"
click at [279, 206] on button "Ajouter" at bounding box center [269, 210] width 28 height 11
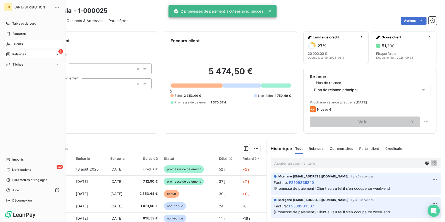
click at [9, 58] on div "2 Relances" at bounding box center [32, 54] width 57 height 8
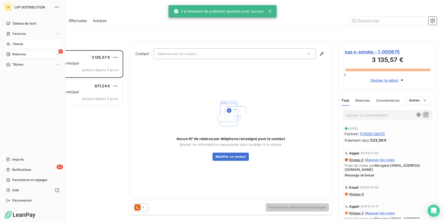
scroll to position [168, 95]
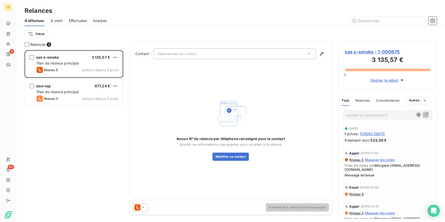
click at [184, 49] on div "Sélectionner un contact" at bounding box center [235, 53] width 162 height 11
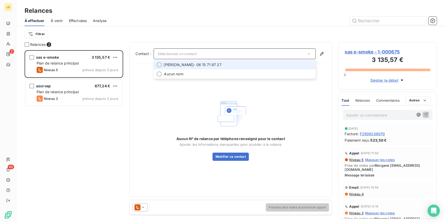
click at [184, 65] on span "JIMMY VAPOZONE" at bounding box center [179, 64] width 30 height 5
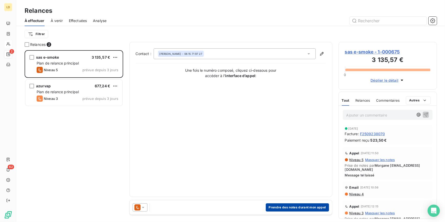
click at [298, 208] on button "Prendre des notes durant mon appel" at bounding box center [297, 207] width 63 height 8
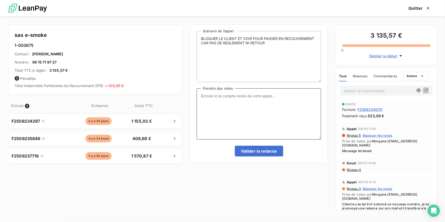
click at [296, 119] on textarea "Prendre des notes" at bounding box center [259, 113] width 125 height 51
type textarea "Client ne répond pas, il est bloqué sur Opensi"
click at [275, 151] on button "Valider la relance" at bounding box center [259, 151] width 48 height 11
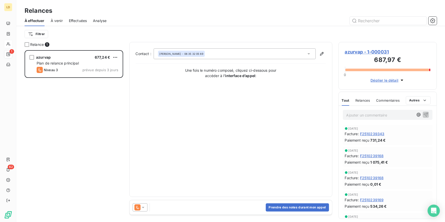
click at [374, 51] on span "azurvap - 1-000031" at bounding box center [388, 51] width 86 height 7
click at [287, 207] on button "Prendre des notes durant mon appel" at bounding box center [297, 207] width 63 height 8
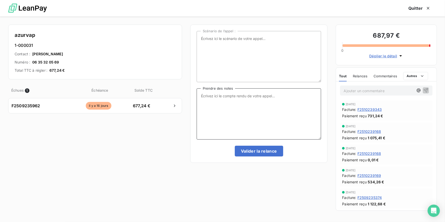
click at [292, 111] on textarea "Prendre des notes" at bounding box center [259, 113] width 125 height 51
type textarea "M"
type textarea "Message tel laissé à la cliente"
click at [260, 153] on button "Valider la relance" at bounding box center [259, 151] width 48 height 11
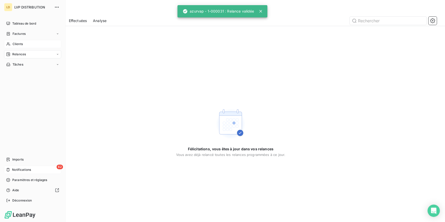
click at [12, 171] on span "Notifications" at bounding box center [21, 169] width 19 height 5
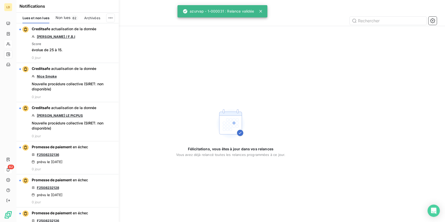
click at [60, 17] on span "Non lues" at bounding box center [63, 17] width 15 height 5
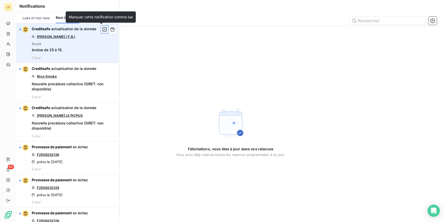
click at [103, 30] on icon "button" at bounding box center [104, 29] width 5 height 5
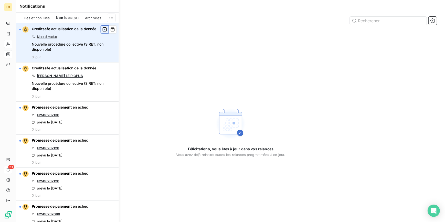
click at [102, 30] on icon "button" at bounding box center [104, 29] width 5 height 5
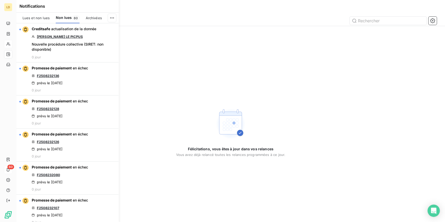
click at [0, 0] on icon "button" at bounding box center [0, 0] width 0 height 0
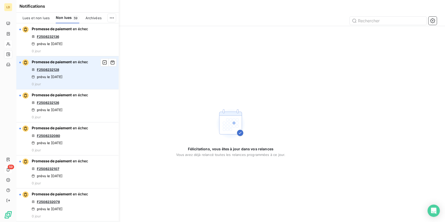
click at [55, 69] on link "F2508232128" at bounding box center [48, 70] width 22 height 4
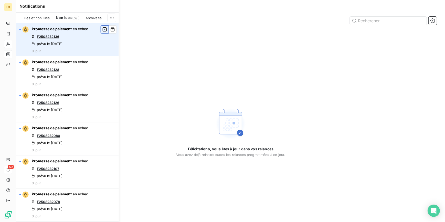
click at [103, 29] on icon "button" at bounding box center [105, 29] width 4 height 4
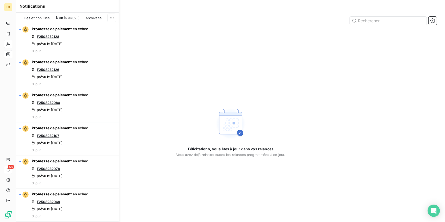
click at [0, 0] on icon "button" at bounding box center [0, 0] width 0 height 0
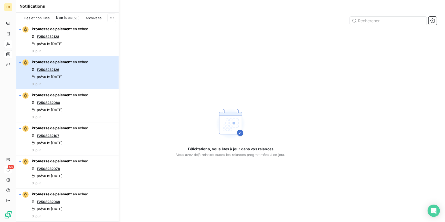
click at [101, 56] on button "Promesse de paiement en échec F2508232126 prévu le 8 oct. 2025 0 jour" at bounding box center [67, 72] width 102 height 33
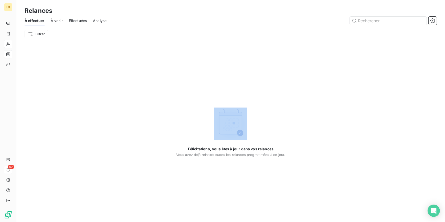
click at [101, 29] on div "Filtrer" at bounding box center [231, 34] width 412 height 10
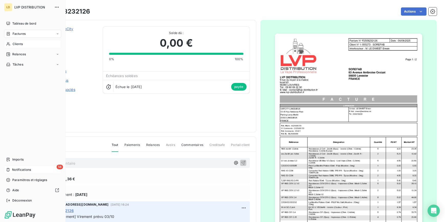
click at [18, 170] on span "Notifications" at bounding box center [21, 169] width 19 height 5
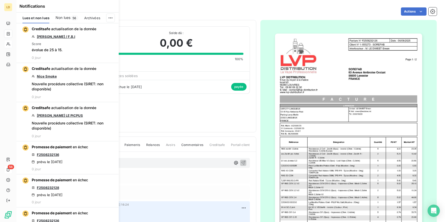
click at [70, 19] on div "Non lues 56" at bounding box center [67, 18] width 23 height 11
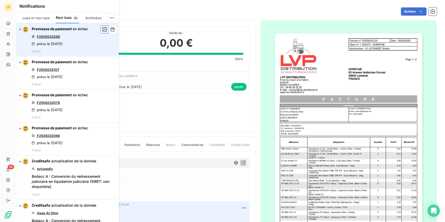
click at [102, 30] on icon "button" at bounding box center [104, 29] width 5 height 5
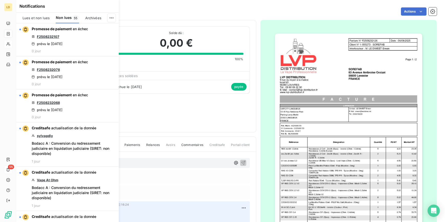
click at [0, 0] on icon "button" at bounding box center [0, 0] width 0 height 0
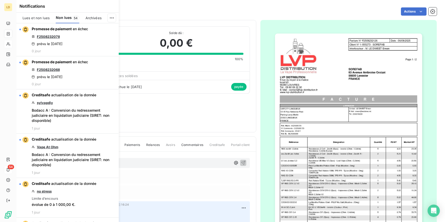
click at [0, 0] on icon "button" at bounding box center [0, 0] width 0 height 0
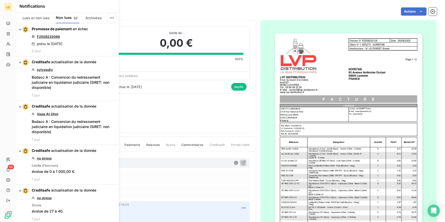
click at [0, 0] on icon "button" at bounding box center [0, 0] width 0 height 0
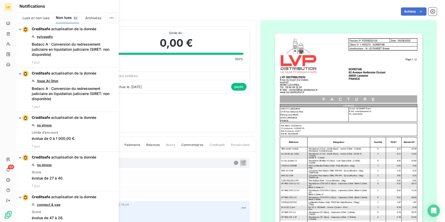
click at [0, 0] on icon "button" at bounding box center [0, 0] width 0 height 0
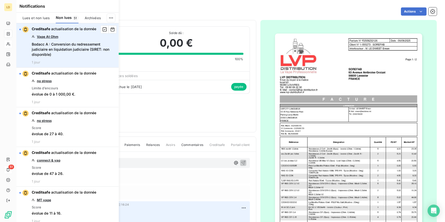
click at [48, 37] on link "Vape At Ohm" at bounding box center [48, 37] width 22 height 4
click at [102, 30] on icon "button" at bounding box center [104, 29] width 5 height 5
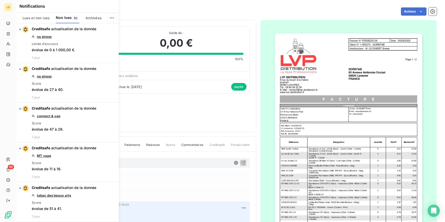
click at [0, 0] on icon "button" at bounding box center [0, 0] width 0 height 0
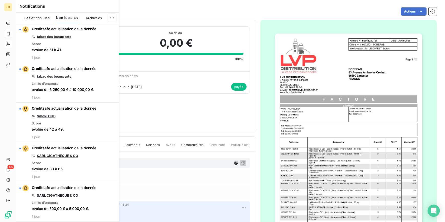
click at [0, 0] on icon "button" at bounding box center [0, 0] width 0 height 0
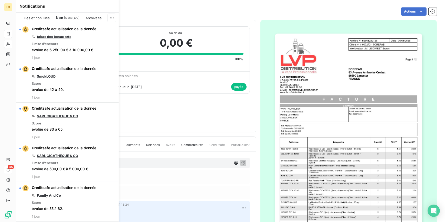
click at [0, 0] on icon "button" at bounding box center [0, 0] width 0 height 0
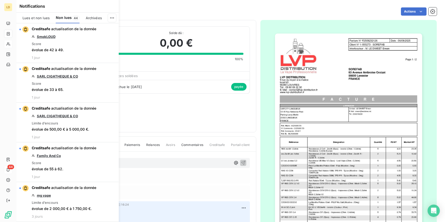
click at [0, 0] on icon "button" at bounding box center [0, 0] width 0 height 0
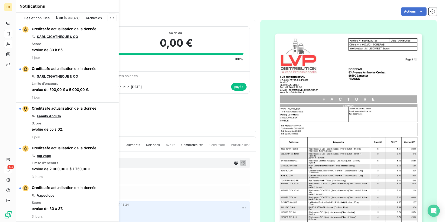
click at [0, 0] on icon "button" at bounding box center [0, 0] width 0 height 0
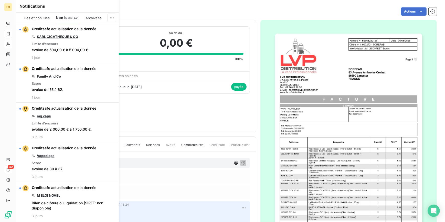
click at [0, 0] on icon "button" at bounding box center [0, 0] width 0 height 0
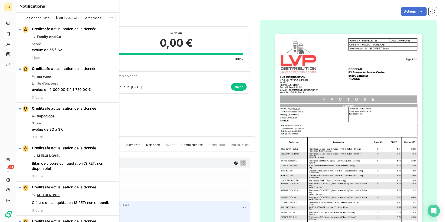
click at [0, 0] on icon "button" at bounding box center [0, 0] width 0 height 0
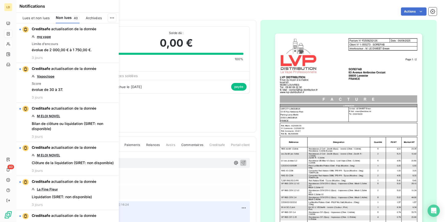
click at [0, 0] on icon "button" at bounding box center [0, 0] width 0 height 0
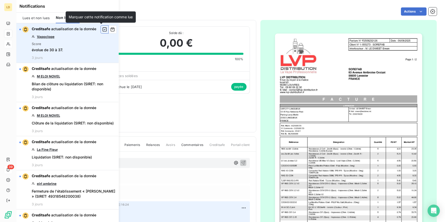
click at [102, 29] on icon "button" at bounding box center [104, 29] width 5 height 5
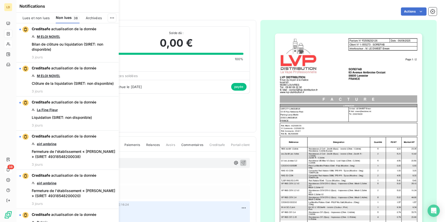
click at [0, 0] on icon "button" at bounding box center [0, 0] width 0 height 0
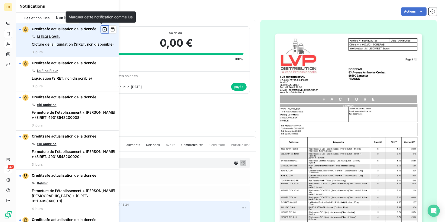
click at [103, 29] on button "button" at bounding box center [105, 29] width 8 height 8
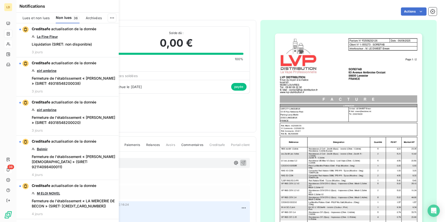
click at [0, 0] on button "button" at bounding box center [0, 0] width 0 height 0
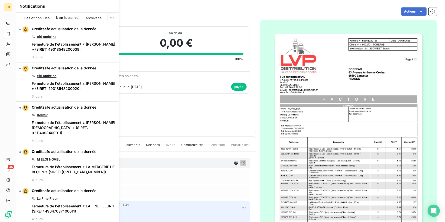
click at [0, 0] on button "button" at bounding box center [0, 0] width 0 height 0
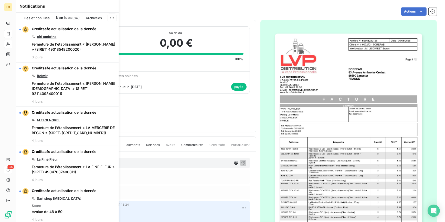
click at [0, 0] on button "button" at bounding box center [0, 0] width 0 height 0
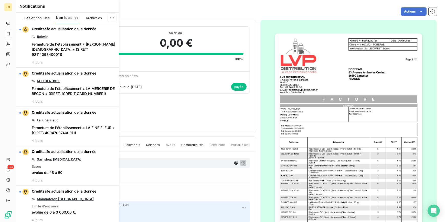
click at [0, 0] on button "button" at bounding box center [0, 0] width 0 height 0
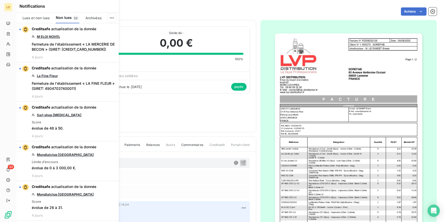
click at [0, 0] on button "button" at bounding box center [0, 0] width 0 height 0
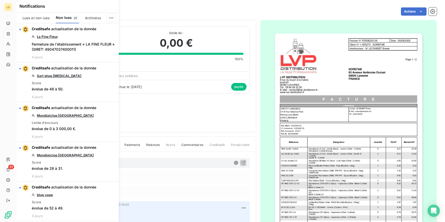
click at [0, 0] on icon "button" at bounding box center [0, 0] width 0 height 0
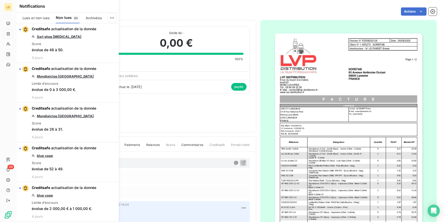
click at [0, 0] on icon "button" at bounding box center [0, 0] width 0 height 0
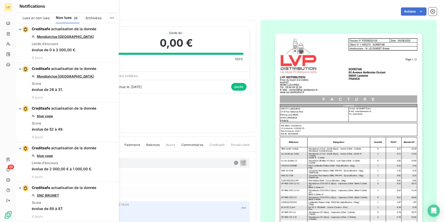
click at [0, 0] on icon "button" at bounding box center [0, 0] width 0 height 0
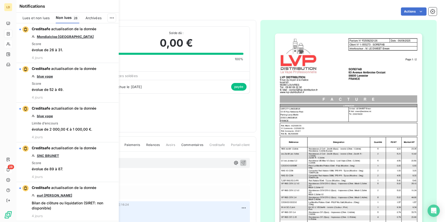
click at [0, 0] on icon "button" at bounding box center [0, 0] width 0 height 0
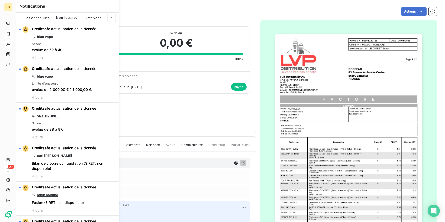
click at [0, 0] on icon "button" at bounding box center [0, 0] width 0 height 0
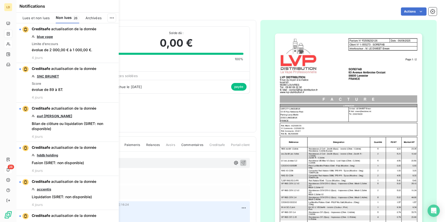
click at [0, 0] on icon "button" at bounding box center [0, 0] width 0 height 0
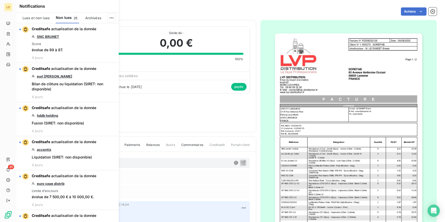
click at [0, 0] on icon "button" at bounding box center [0, 0] width 0 height 0
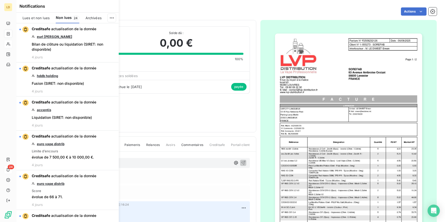
click at [0, 0] on icon "button" at bounding box center [0, 0] width 0 height 0
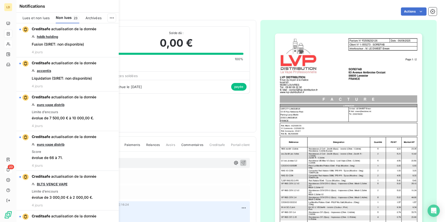
click at [0, 0] on icon "button" at bounding box center [0, 0] width 0 height 0
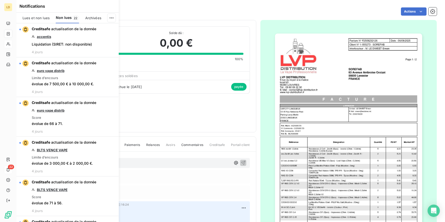
click at [0, 0] on icon "button" at bounding box center [0, 0] width 0 height 0
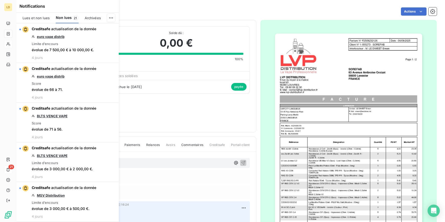
click at [0, 0] on icon "button" at bounding box center [0, 0] width 0 height 0
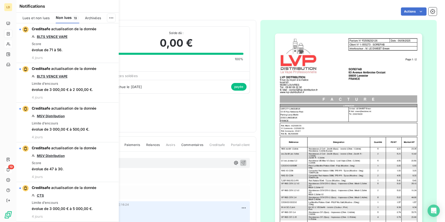
click at [0, 0] on icon "button" at bounding box center [0, 0] width 0 height 0
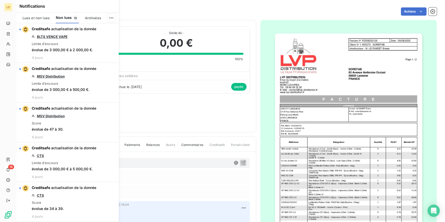
click at [0, 0] on icon "button" at bounding box center [0, 0] width 0 height 0
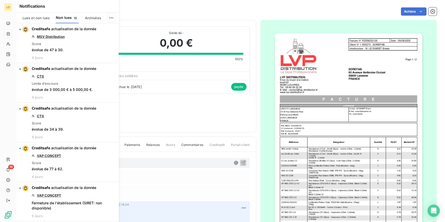
click at [0, 0] on icon "button" at bounding box center [0, 0] width 0 height 0
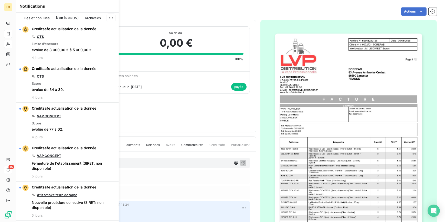
click at [0, 0] on icon "button" at bounding box center [0, 0] width 0 height 0
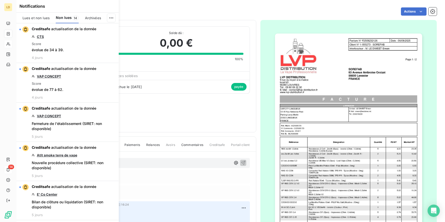
click at [0, 0] on icon "button" at bounding box center [0, 0] width 0 height 0
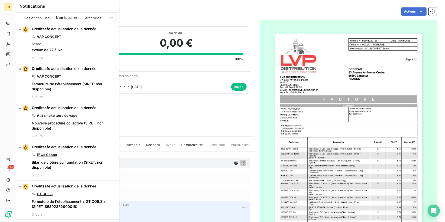
click at [0, 0] on icon "button" at bounding box center [0, 0] width 0 height 0
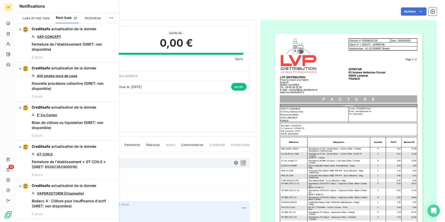
click at [0, 0] on icon "button" at bounding box center [0, 0] width 0 height 0
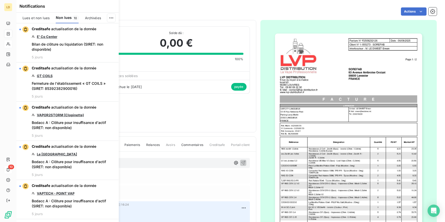
click at [0, 0] on icon "button" at bounding box center [0, 0] width 0 height 0
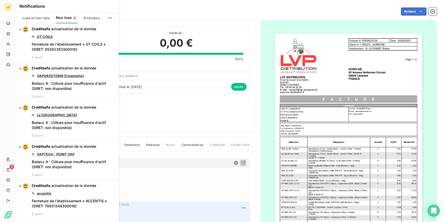
click at [0, 0] on icon "button" at bounding box center [0, 0] width 0 height 0
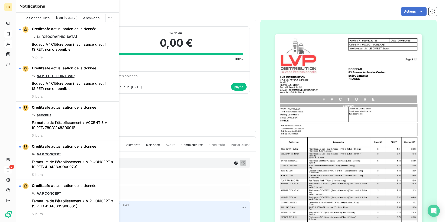
click at [0, 0] on icon "button" at bounding box center [0, 0] width 0 height 0
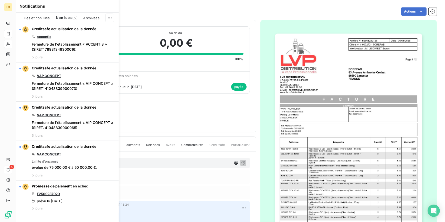
click at [0, 0] on button "button" at bounding box center [0, 0] width 0 height 0
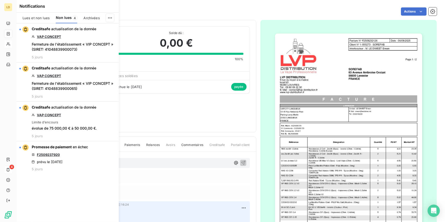
click at [0, 0] on button "button" at bounding box center [0, 0] width 0 height 0
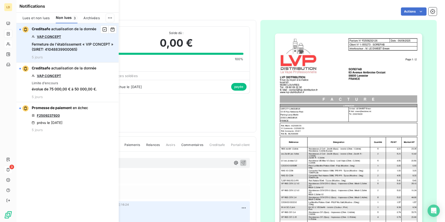
click at [44, 36] on link "VAP CONCEPT" at bounding box center [49, 37] width 24 height 4
click at [105, 30] on icon "button" at bounding box center [104, 29] width 5 height 5
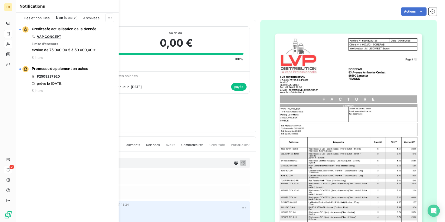
click at [0, 0] on icon "button" at bounding box center [0, 0] width 0 height 0
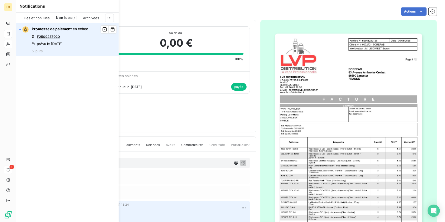
click at [54, 36] on link "F2509237920" at bounding box center [48, 37] width 23 height 4
click at [102, 32] on icon "button" at bounding box center [104, 29] width 5 height 5
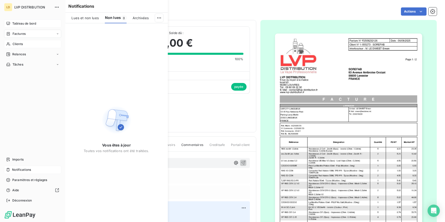
click at [10, 23] on div "Tableau de bord" at bounding box center [32, 23] width 57 height 8
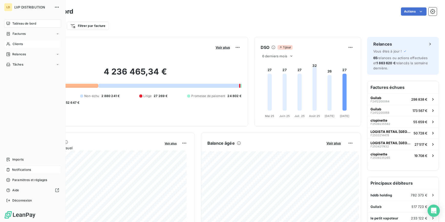
click at [16, 44] on span "Clients" at bounding box center [18, 44] width 10 height 5
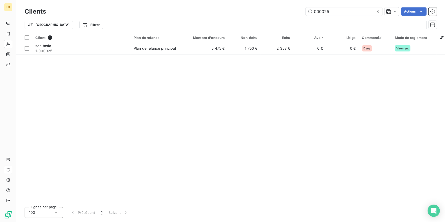
drag, startPoint x: 362, startPoint y: 13, endPoint x: 374, endPoint y: 19, distance: 14.3
click at [282, 12] on div "000025 Actions" at bounding box center [244, 11] width 385 height 8
type input "1-003356"
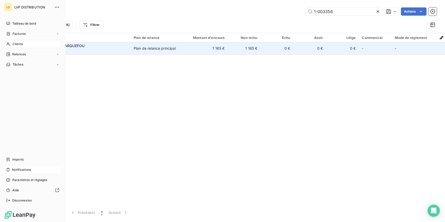
click at [67, 50] on span "1-003356" at bounding box center [81, 50] width 92 height 5
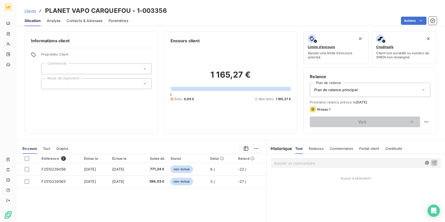
click at [59, 67] on div at bounding box center [96, 69] width 110 height 11
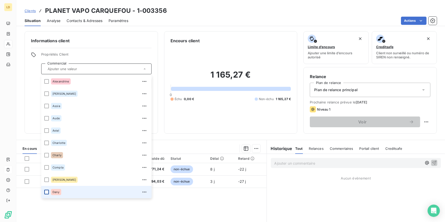
click at [47, 191] on div at bounding box center [46, 192] width 5 height 5
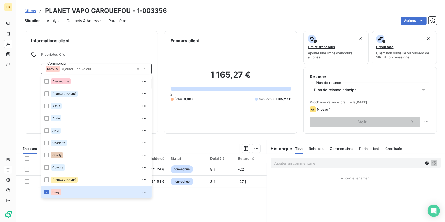
click at [33, 86] on div "Propriétés Client Commercial Dany Alexandrine Anna Assia Aude Aviel Charlotte C…" at bounding box center [91, 70] width 121 height 37
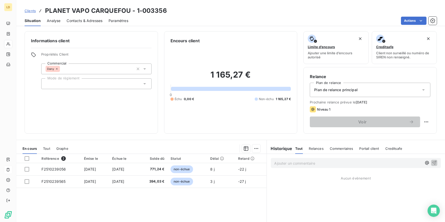
click at [50, 85] on div at bounding box center [96, 83] width 110 height 11
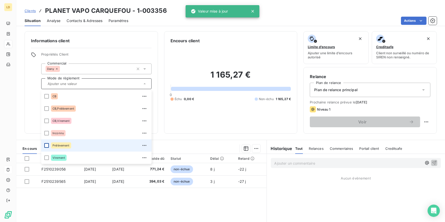
click at [46, 146] on div at bounding box center [46, 145] width 5 height 5
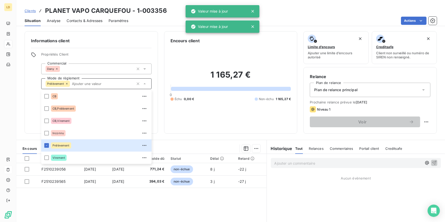
click at [379, 95] on div "Plan de relance principal" at bounding box center [370, 90] width 121 height 14
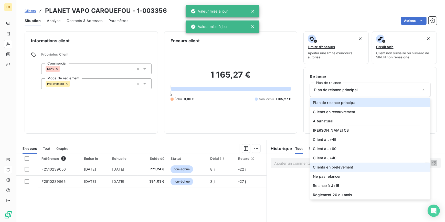
click at [338, 166] on span "Clients en prélèvement" at bounding box center [333, 167] width 40 height 5
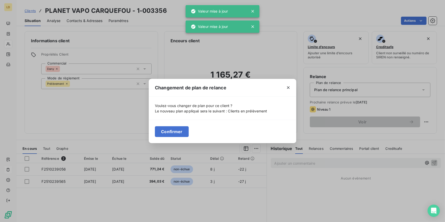
click at [172, 134] on button "Confirmer" at bounding box center [172, 131] width 34 height 11
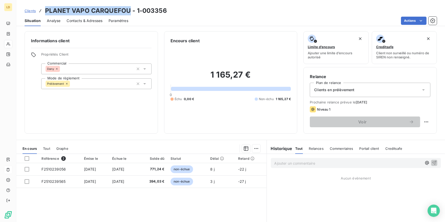
drag, startPoint x: 126, startPoint y: 9, endPoint x: 45, endPoint y: 9, distance: 80.9
click at [45, 9] on h3 "PLANET VAPO CARQUEFOU - 1-003356" at bounding box center [106, 10] width 122 height 9
copy h3 "PLANET VAPO CARQUEFOU"
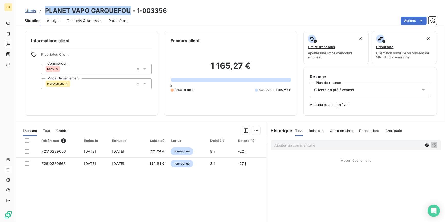
click at [11, 43] on div at bounding box center [8, 44] width 8 height 8
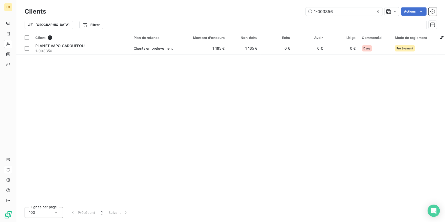
drag, startPoint x: 334, startPoint y: 10, endPoint x: 294, endPoint y: 10, distance: 39.2
click at [301, 10] on div "1-003356 Actions" at bounding box center [244, 11] width 385 height 8
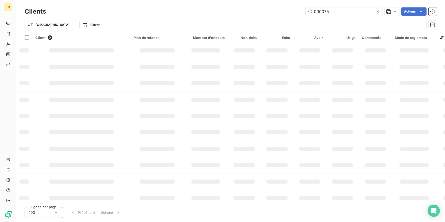
type input "000075"
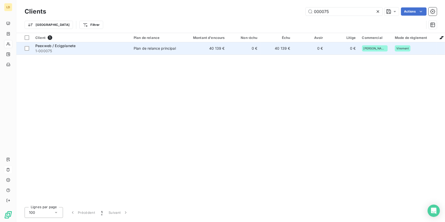
click at [166, 51] on td "Plan de relance principal" at bounding box center [157, 48] width 53 height 12
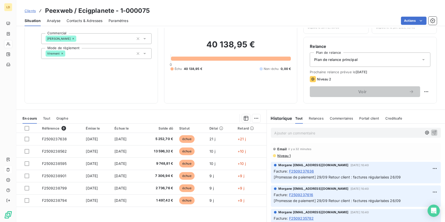
scroll to position [31, 0]
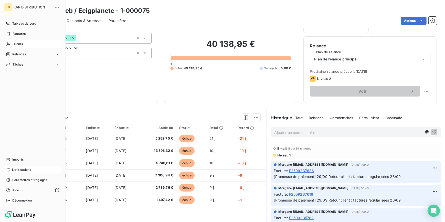
click at [10, 41] on div "Clients" at bounding box center [32, 44] width 57 height 8
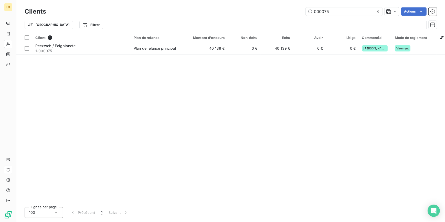
drag, startPoint x: 348, startPoint y: 10, endPoint x: 260, endPoint y: 6, distance: 88.4
click at [261, 6] on div "Clients 000075 Actions" at bounding box center [231, 11] width 412 height 11
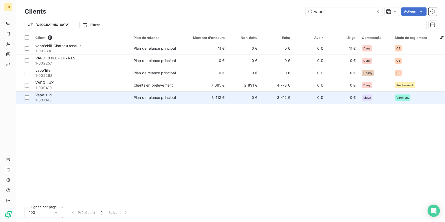
type input "vapo'"
click at [70, 101] on span "1-001345" at bounding box center [81, 100] width 92 height 5
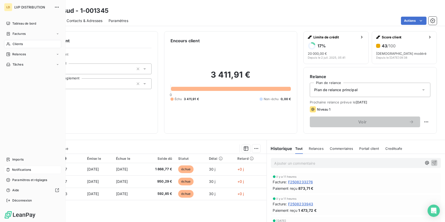
drag, startPoint x: 8, startPoint y: 43, endPoint x: 11, endPoint y: 42, distance: 3.1
click at [8, 43] on icon at bounding box center [8, 44] width 4 height 3
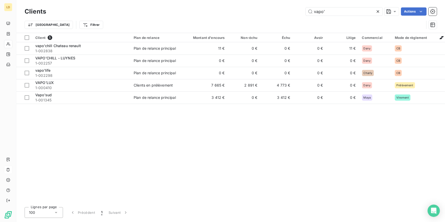
drag, startPoint x: 332, startPoint y: 13, endPoint x: 279, endPoint y: 14, distance: 53.0
click at [279, 14] on div "vapo' Actions" at bounding box center [244, 11] width 385 height 8
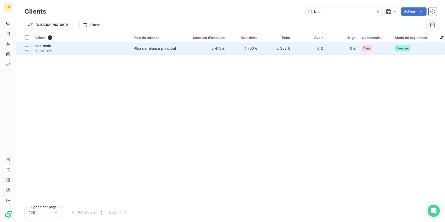
type input "tasl"
click at [100, 50] on span "1-000025" at bounding box center [81, 50] width 92 height 5
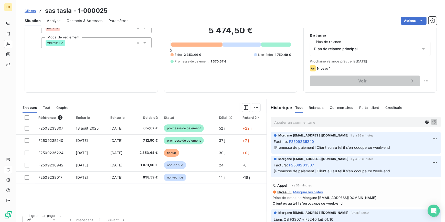
scroll to position [46, 0]
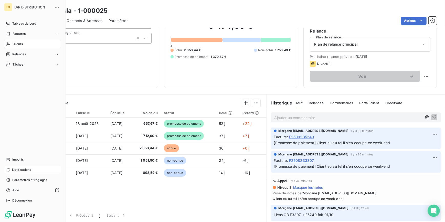
click at [14, 45] on span "Clients" at bounding box center [18, 44] width 10 height 5
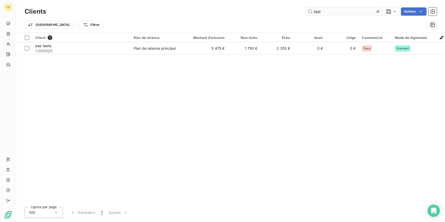
drag, startPoint x: 345, startPoint y: 12, endPoint x: 305, endPoint y: 9, distance: 39.8
click at [306, 9] on input "tasl" at bounding box center [344, 11] width 77 height 8
click at [335, 12] on input "tasl" at bounding box center [344, 11] width 77 height 8
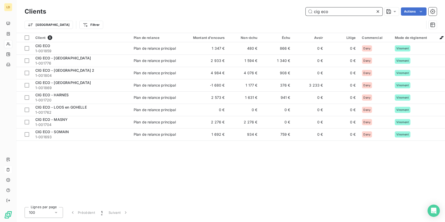
drag, startPoint x: 330, startPoint y: 14, endPoint x: 291, endPoint y: 15, distance: 38.7
click at [292, 14] on div "cig eco Actions" at bounding box center [244, 11] width 385 height 8
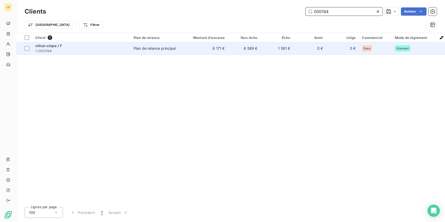
type input "000194"
click at [190, 48] on td "8 171 €" at bounding box center [206, 48] width 44 height 12
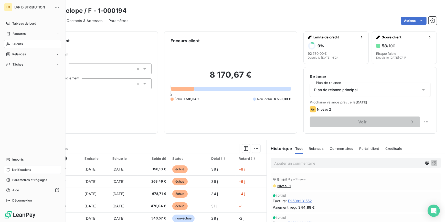
click at [16, 46] on span "Clients" at bounding box center [18, 44] width 10 height 5
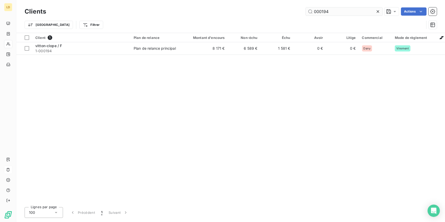
drag, startPoint x: 346, startPoint y: 10, endPoint x: 322, endPoint y: 12, distance: 24.4
click at [322, 12] on input "000194" at bounding box center [344, 11] width 77 height 8
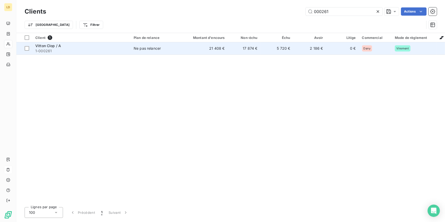
type input "000261"
click at [193, 49] on td "21 408 €" at bounding box center [206, 48] width 44 height 12
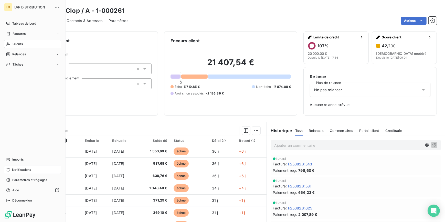
click at [13, 44] on span "Clients" at bounding box center [18, 44] width 10 height 5
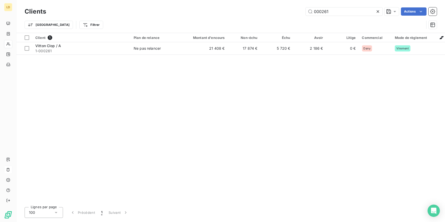
drag, startPoint x: 363, startPoint y: 12, endPoint x: 251, endPoint y: 24, distance: 112.6
click at [254, 24] on div "Clients 000261 Actions Trier Filtrer" at bounding box center [231, 19] width 412 height 27
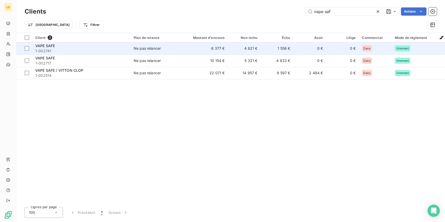
type input "vape saf"
click at [69, 47] on div "VAPE SAFE" at bounding box center [81, 45] width 92 height 5
